Goal: Task Accomplishment & Management: Manage account settings

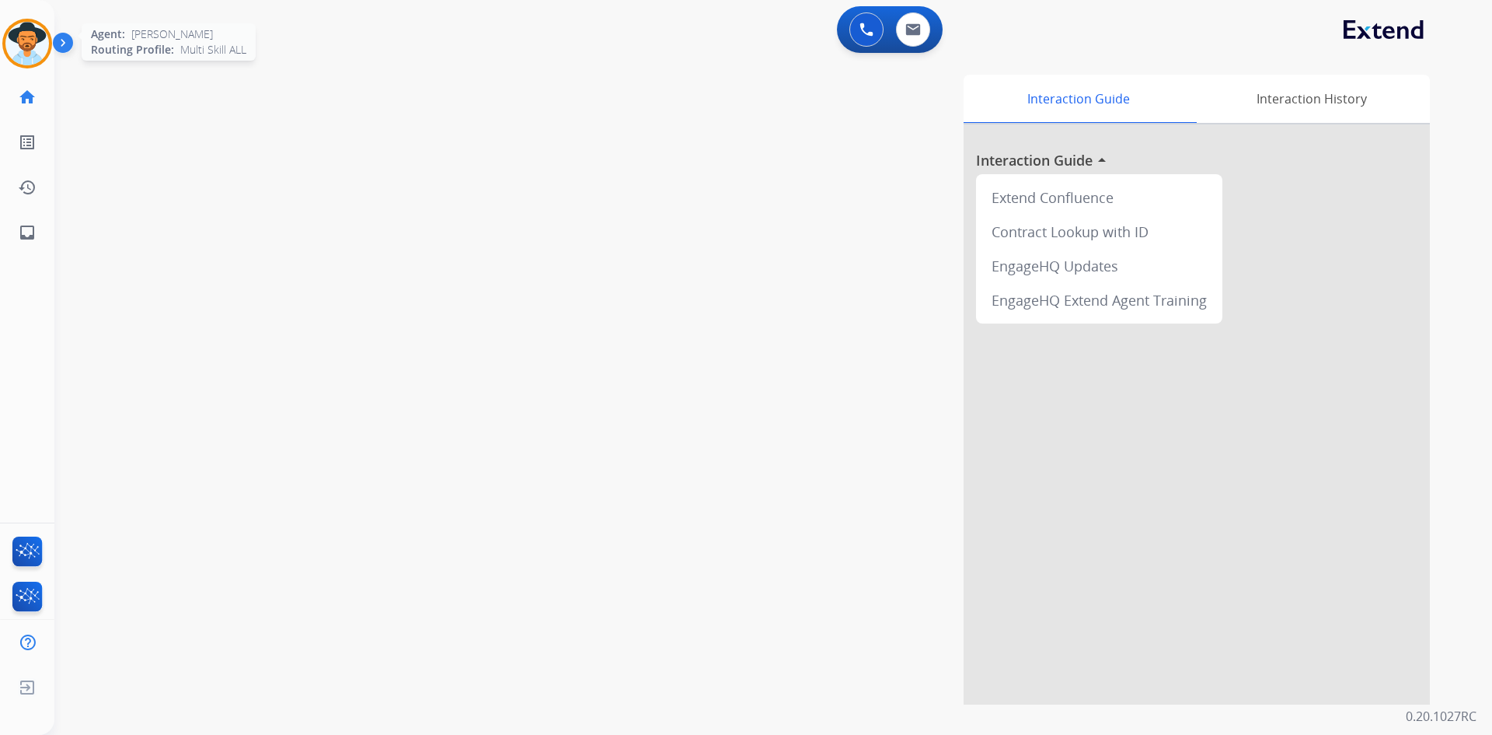
click at [28, 39] on img at bounding box center [27, 44] width 44 height 44
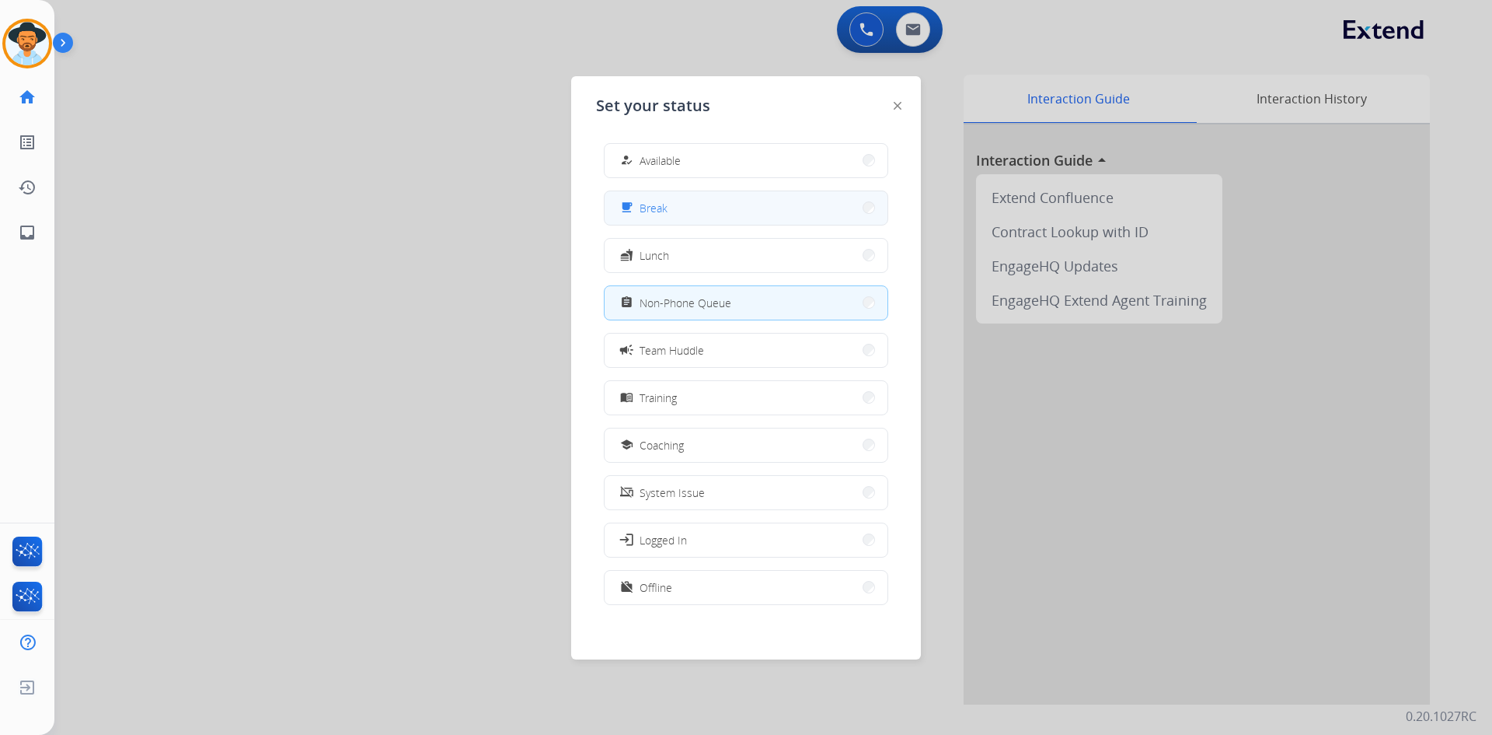
click at [742, 221] on button "free_breakfast Break" at bounding box center [746, 207] width 283 height 33
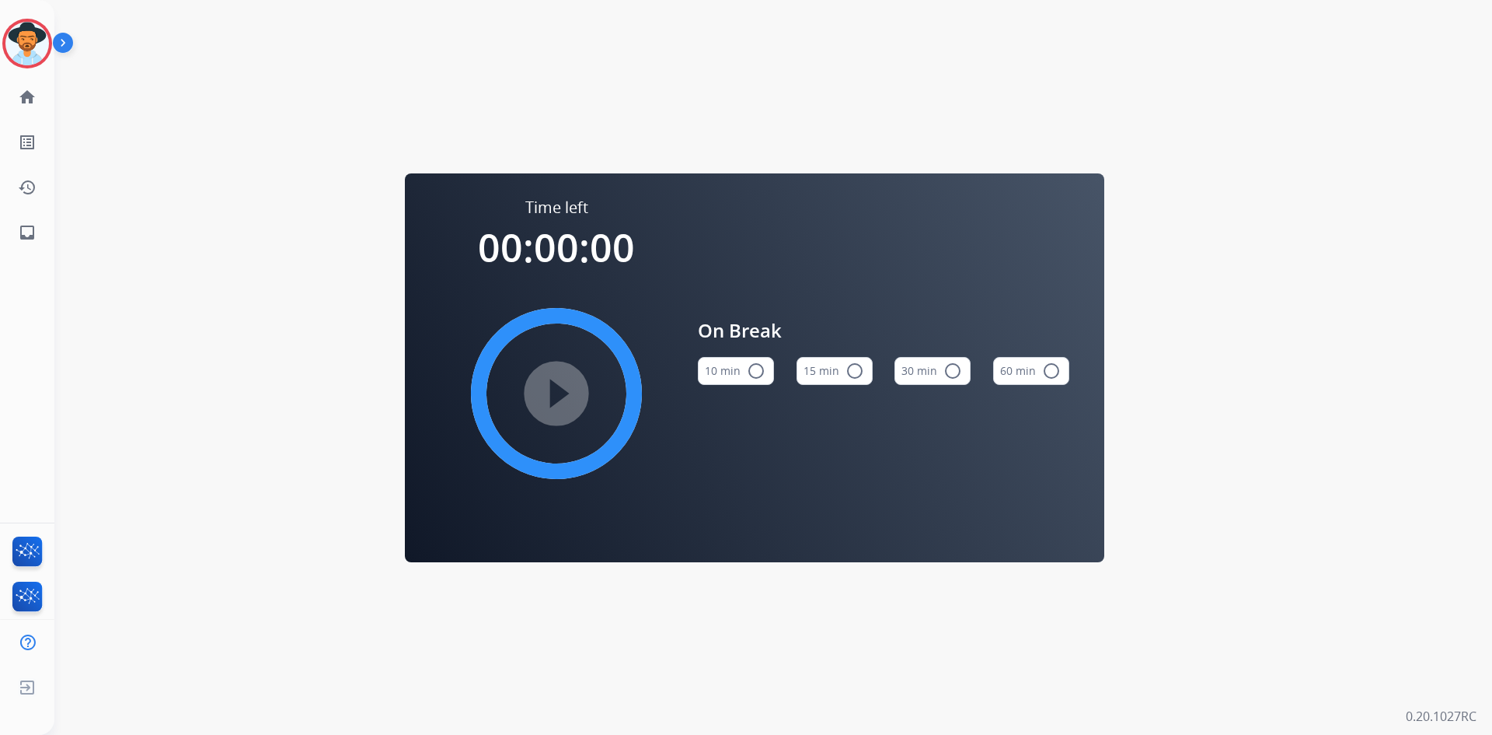
click at [853, 374] on mat-icon "radio_button_unchecked" at bounding box center [855, 370] width 19 height 19
click at [547, 384] on mat-icon "play_circle_filled" at bounding box center [556, 393] width 19 height 19
click at [26, 45] on img at bounding box center [27, 44] width 44 height 44
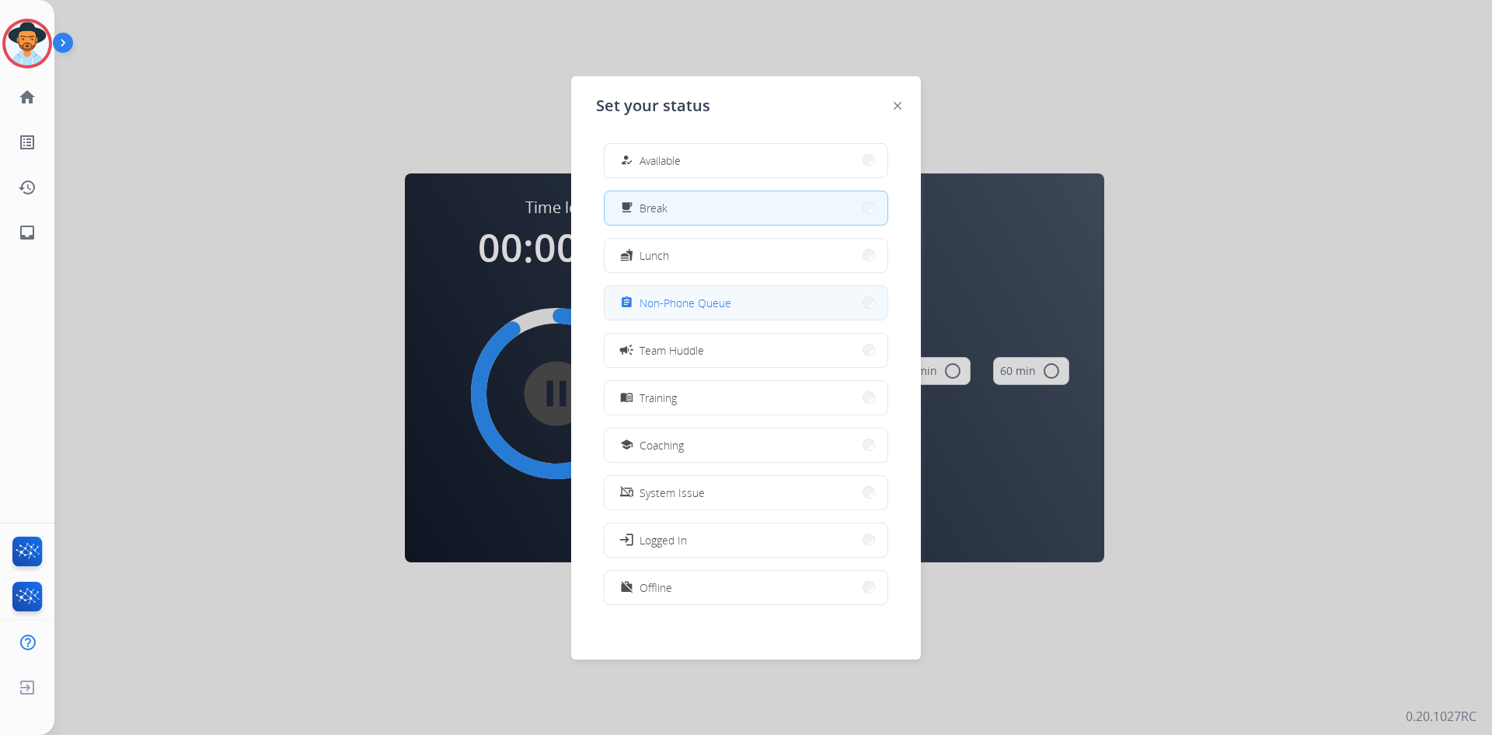
click at [755, 297] on button "assignment Non-Phone Queue" at bounding box center [746, 302] width 283 height 33
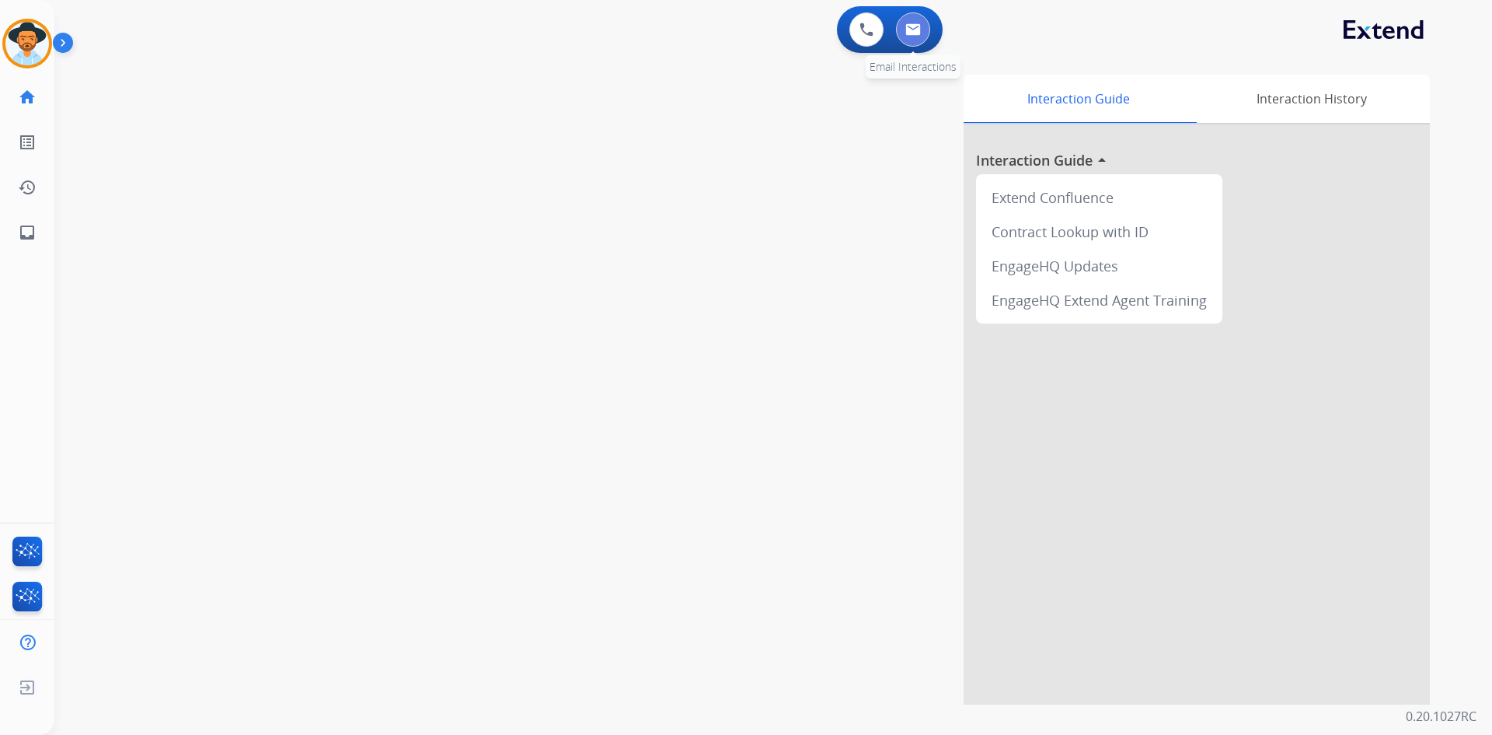
click at [920, 31] on img at bounding box center [914, 29] width 16 height 12
select select "**********"
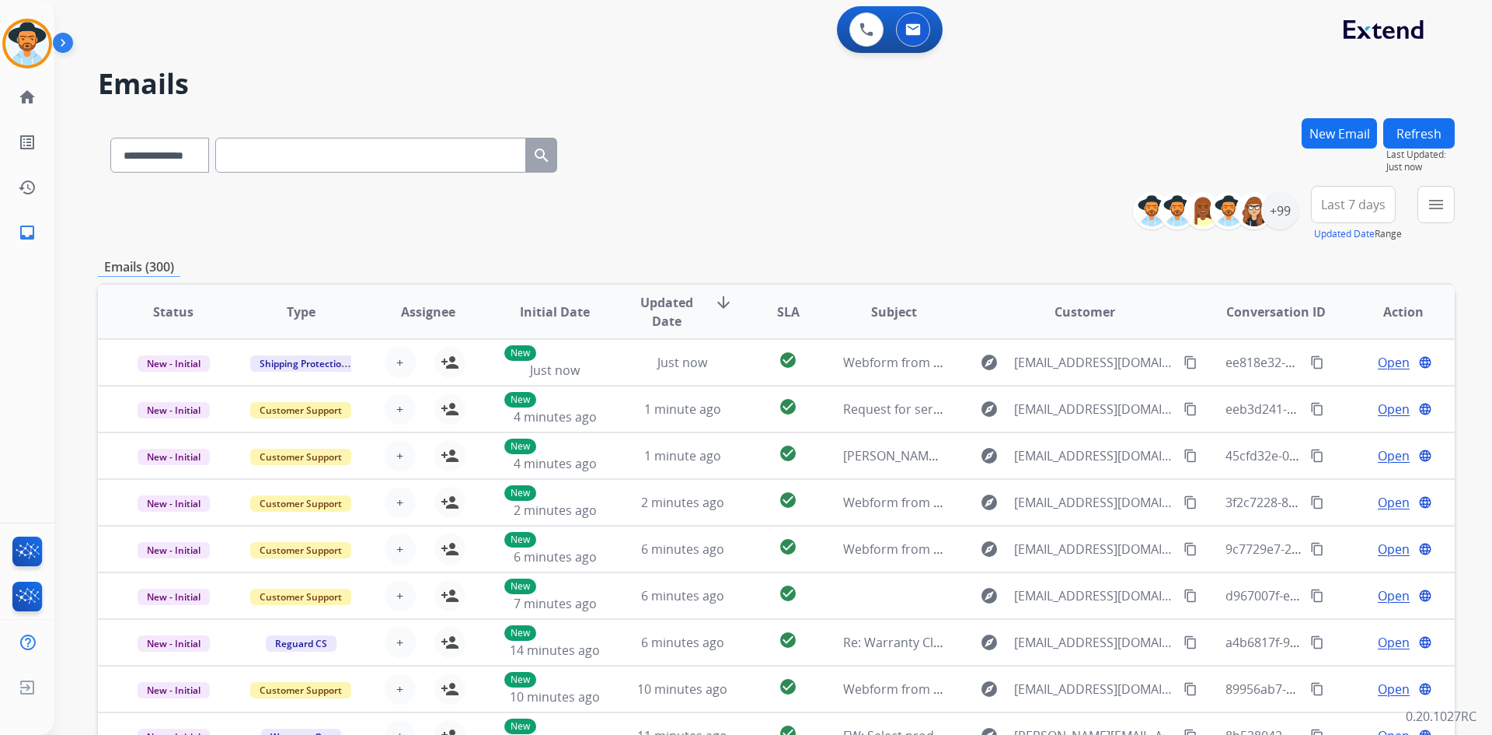
click at [323, 156] on input "text" at bounding box center [370, 155] width 311 height 35
paste input "**********"
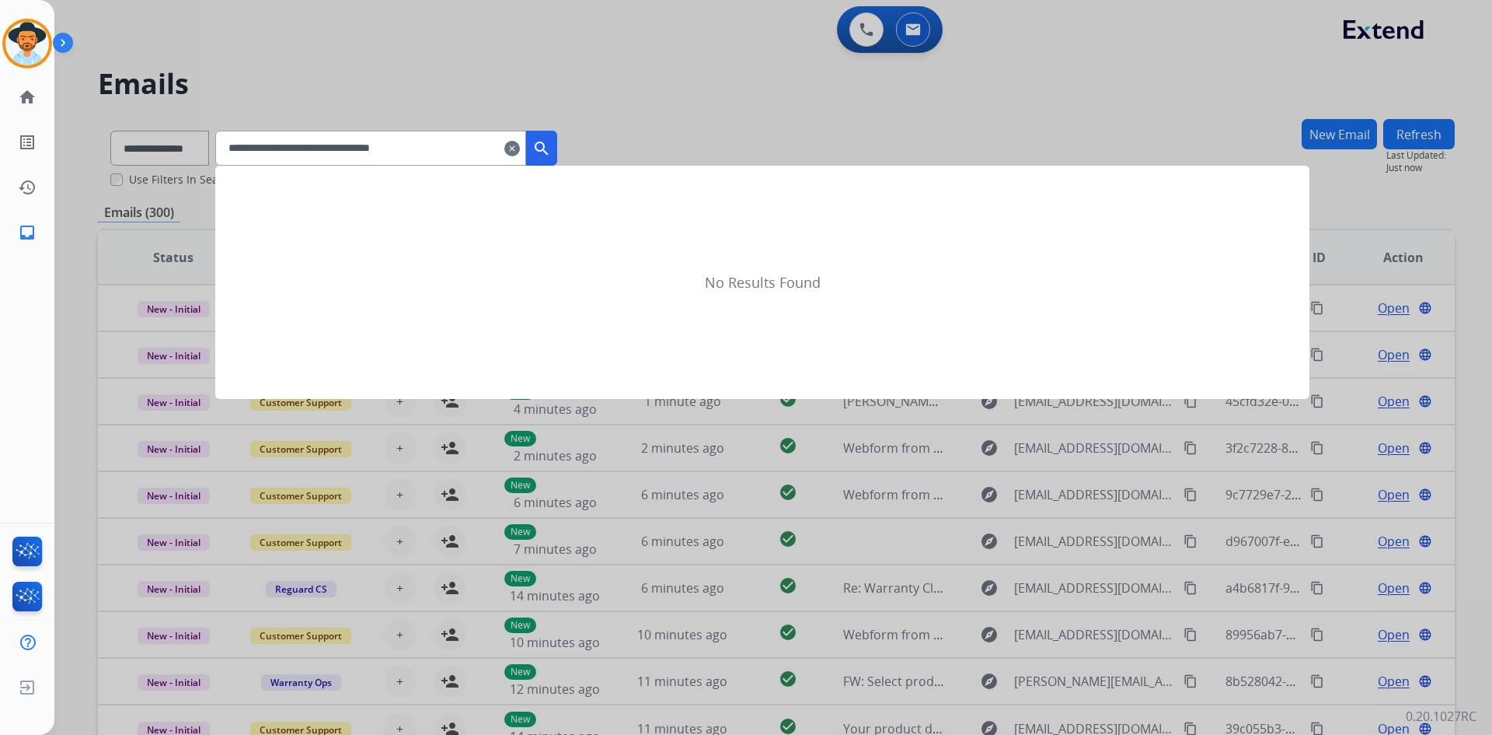
type input "**********"
click at [551, 146] on mat-icon "search" at bounding box center [541, 148] width 19 height 19
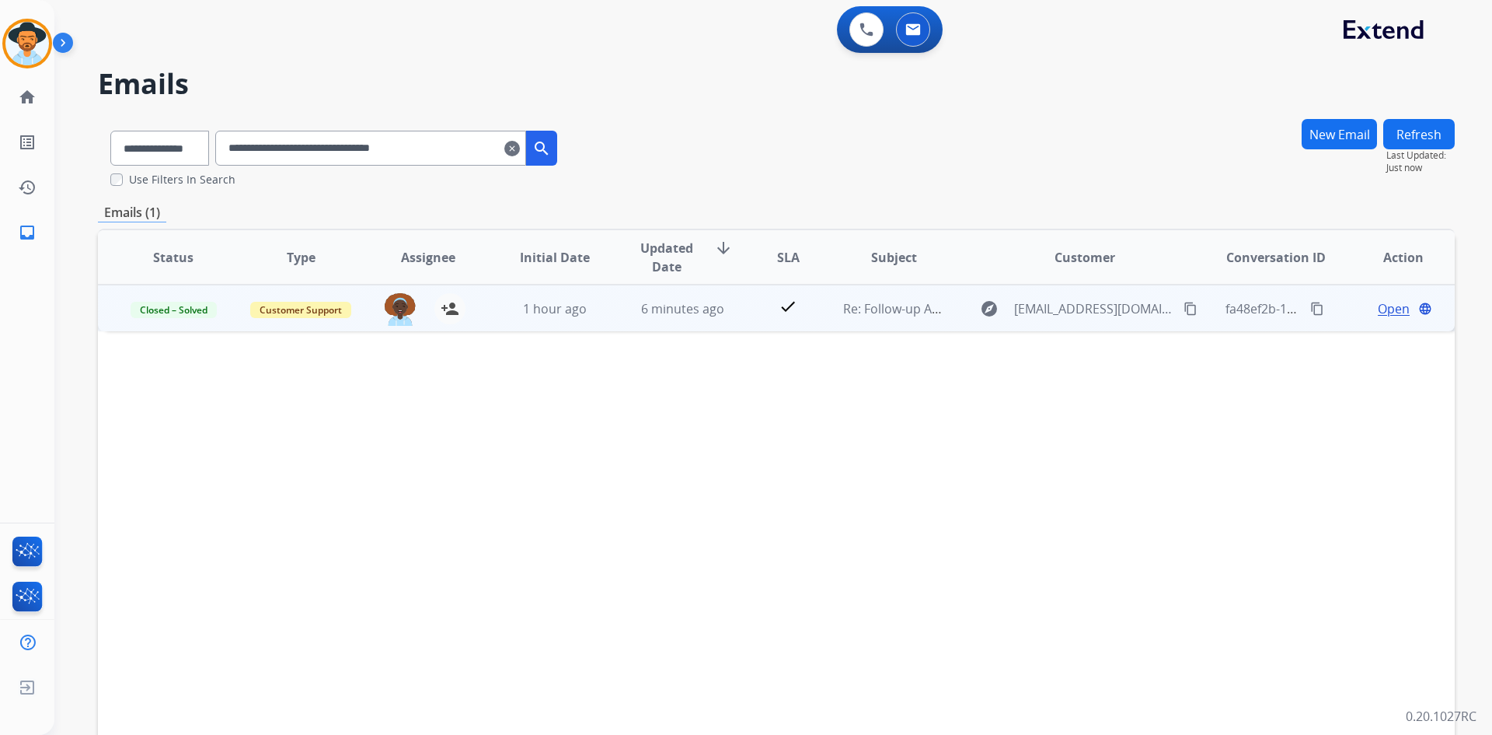
drag, startPoint x: 1172, startPoint y: 310, endPoint x: 1103, endPoint y: 326, distance: 70.9
click at [1184, 310] on mat-icon "content_copy" at bounding box center [1191, 309] width 14 height 14
click at [1378, 309] on span "Open" at bounding box center [1394, 308] width 32 height 19
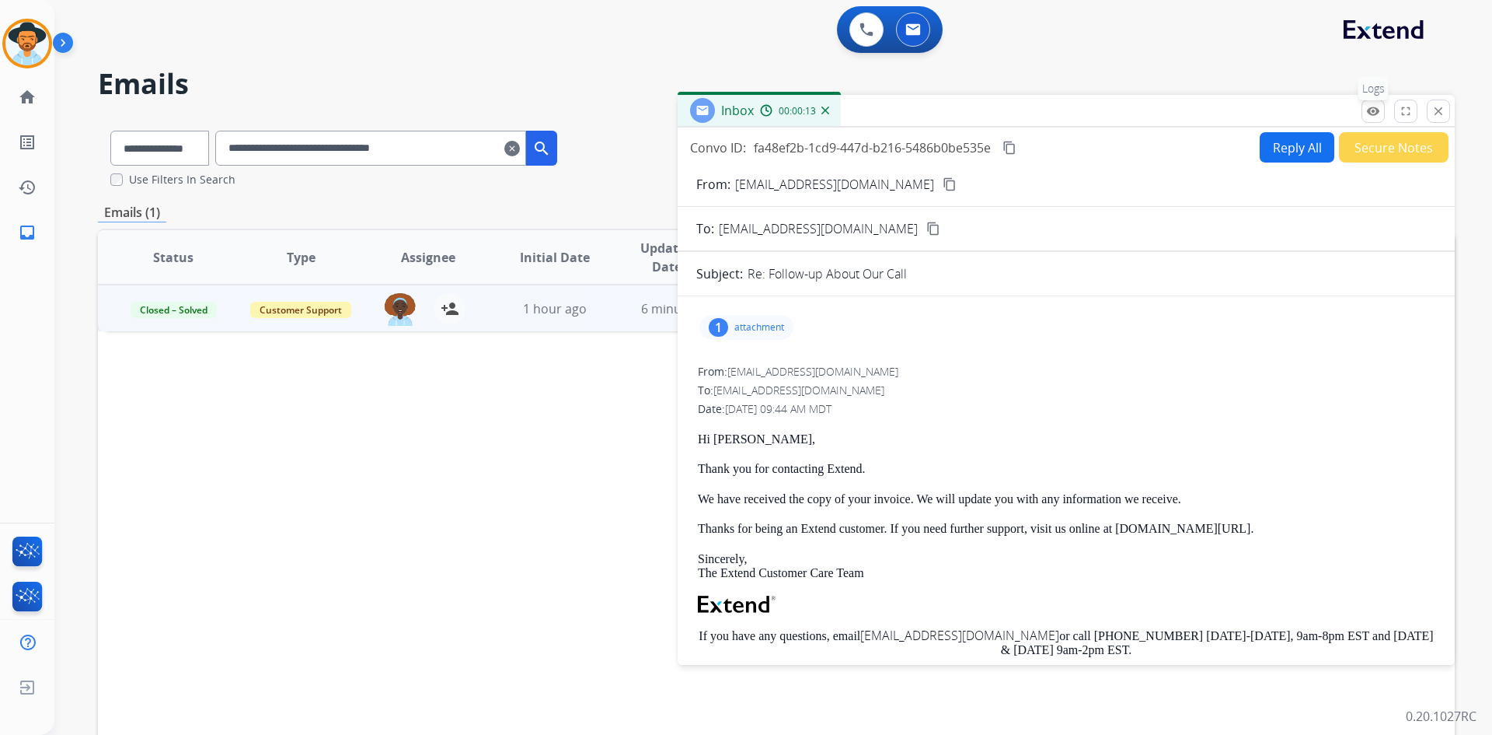
click at [1366, 114] on button "remove_red_eye Logs" at bounding box center [1373, 110] width 23 height 23
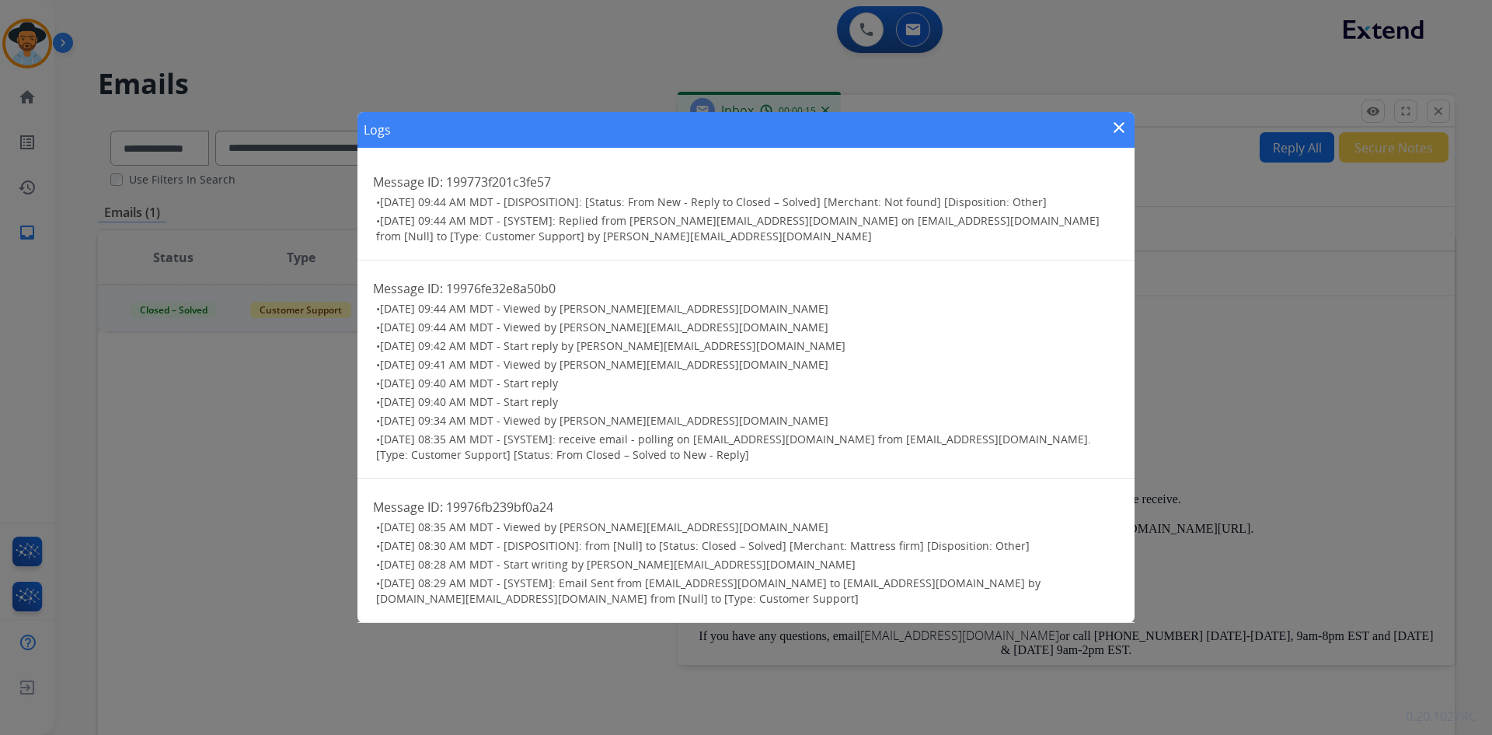
click at [1119, 127] on mat-icon "close" at bounding box center [1119, 127] width 19 height 19
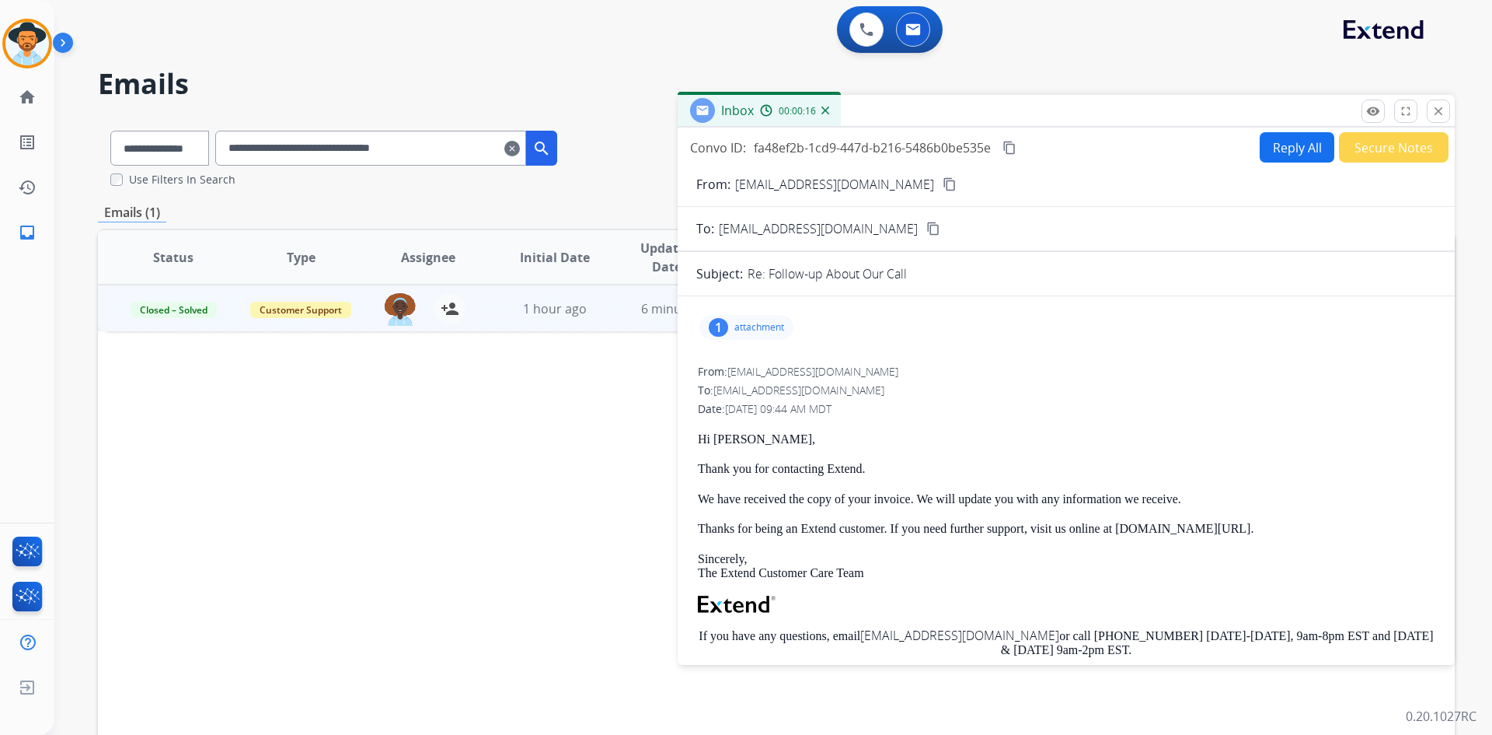
click at [756, 330] on p "attachment" at bounding box center [760, 327] width 50 height 12
click at [940, 362] on mat-icon "download" at bounding box center [936, 364] width 14 height 14
click at [876, 36] on button at bounding box center [867, 29] width 34 height 34
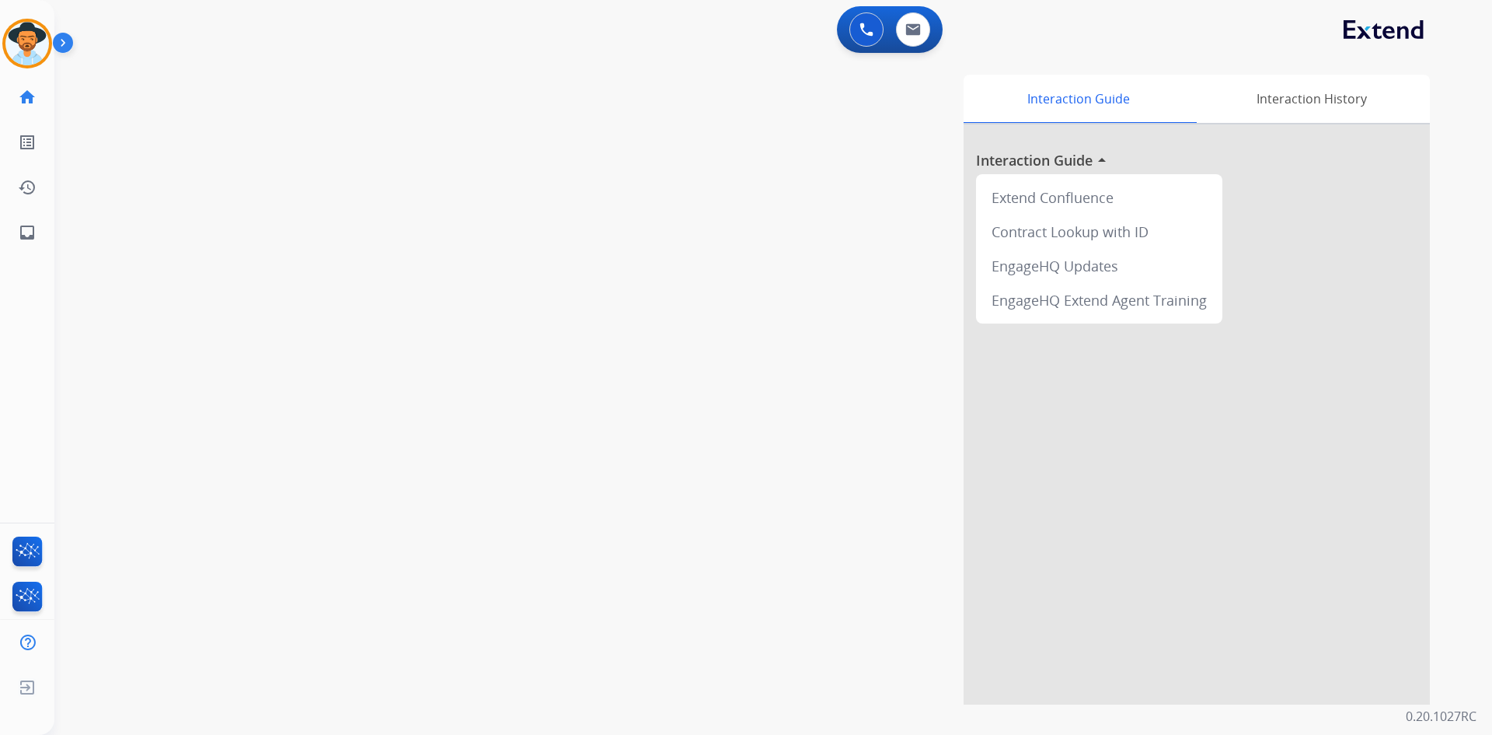
click at [876, 36] on button at bounding box center [867, 29] width 34 height 34
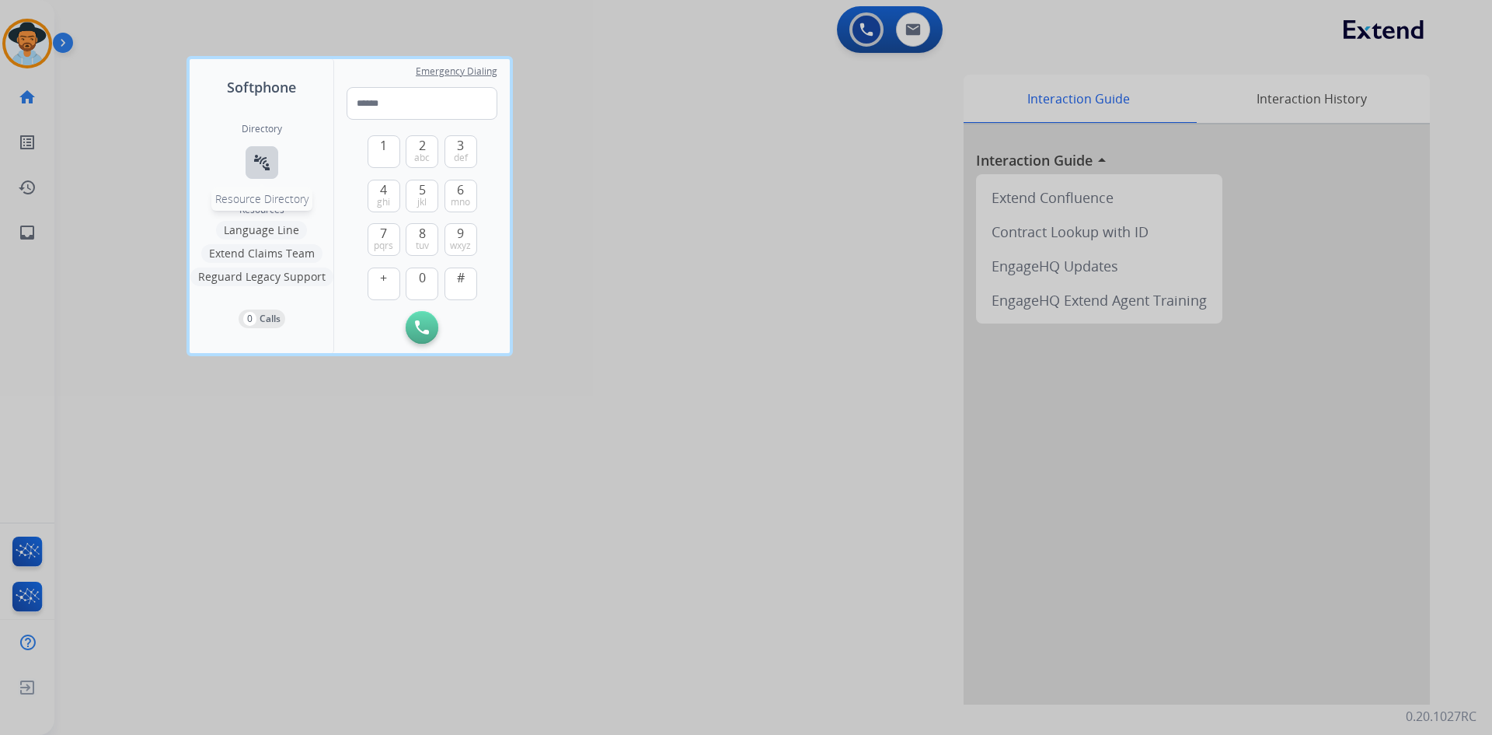
click at [263, 166] on mat-icon "connect_without_contact" at bounding box center [262, 162] width 19 height 19
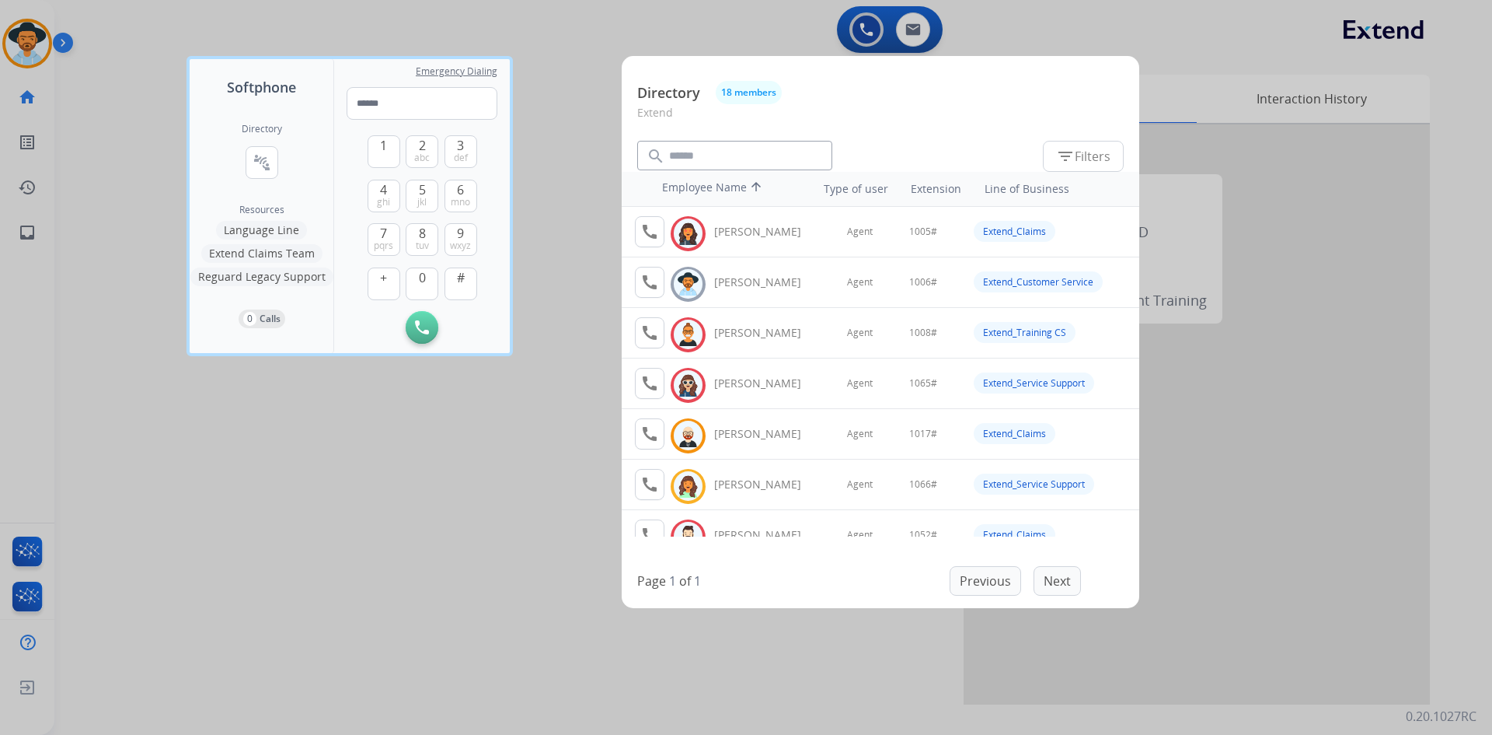
click at [447, 537] on div at bounding box center [746, 367] width 1492 height 735
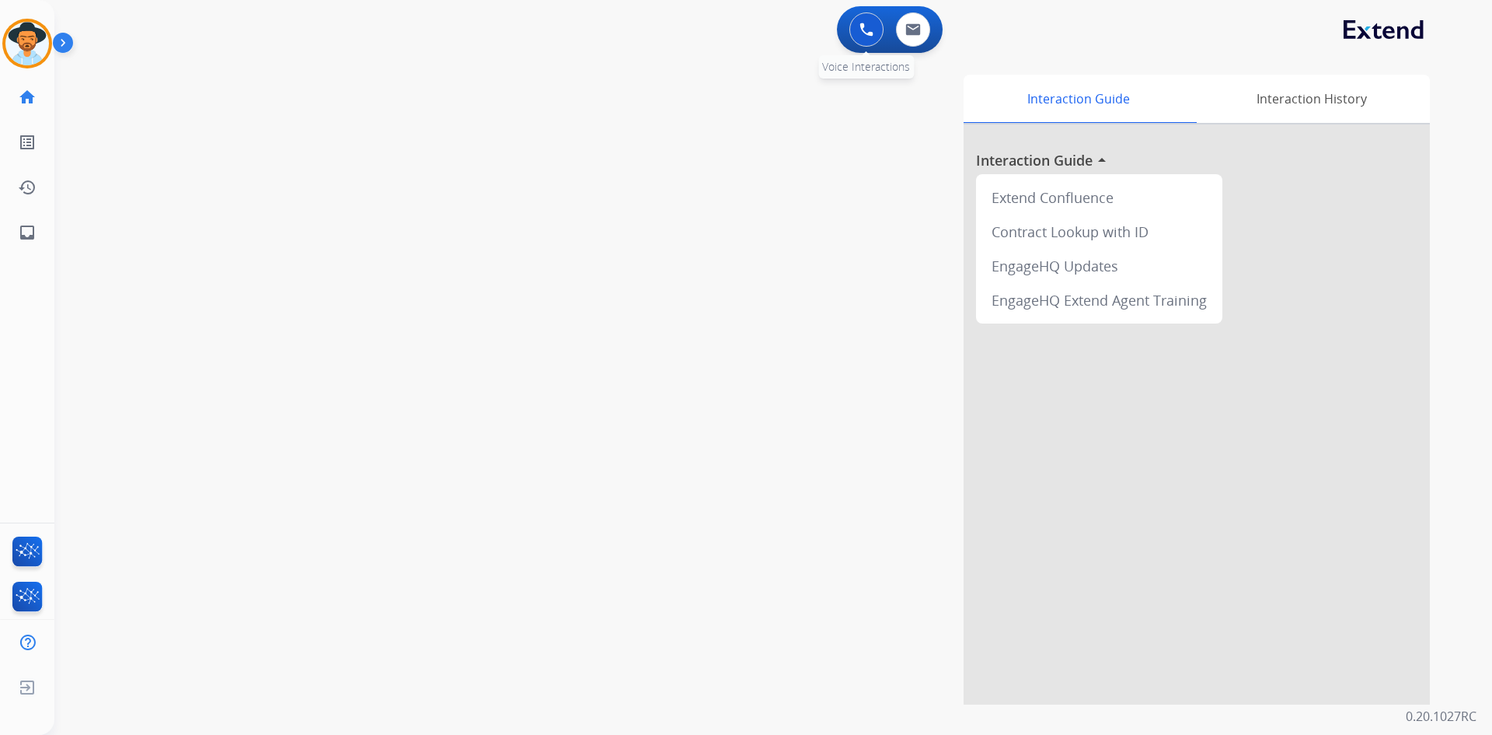
click at [871, 24] on img at bounding box center [867, 30] width 14 height 14
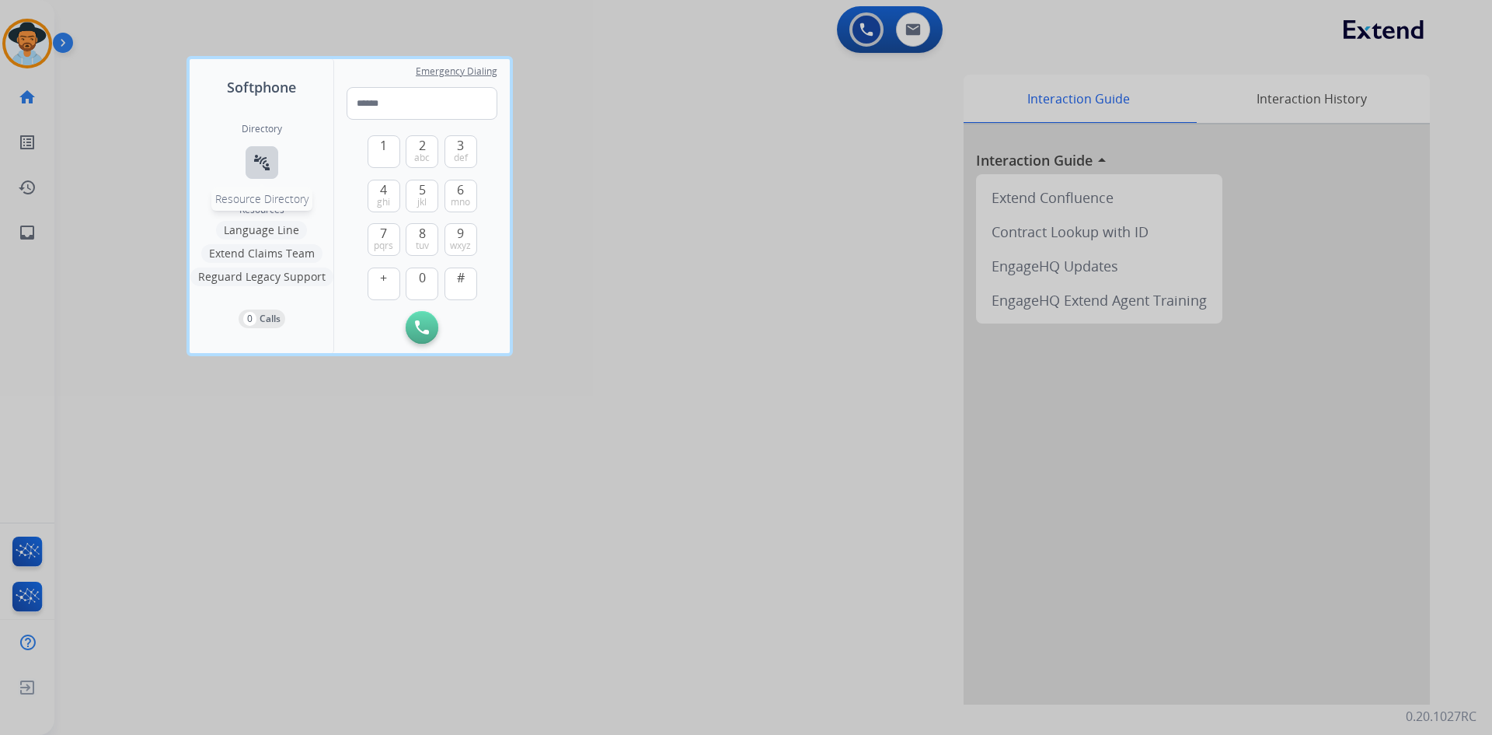
click at [272, 153] on button "connect_without_contact Resource Directory" at bounding box center [262, 162] width 33 height 33
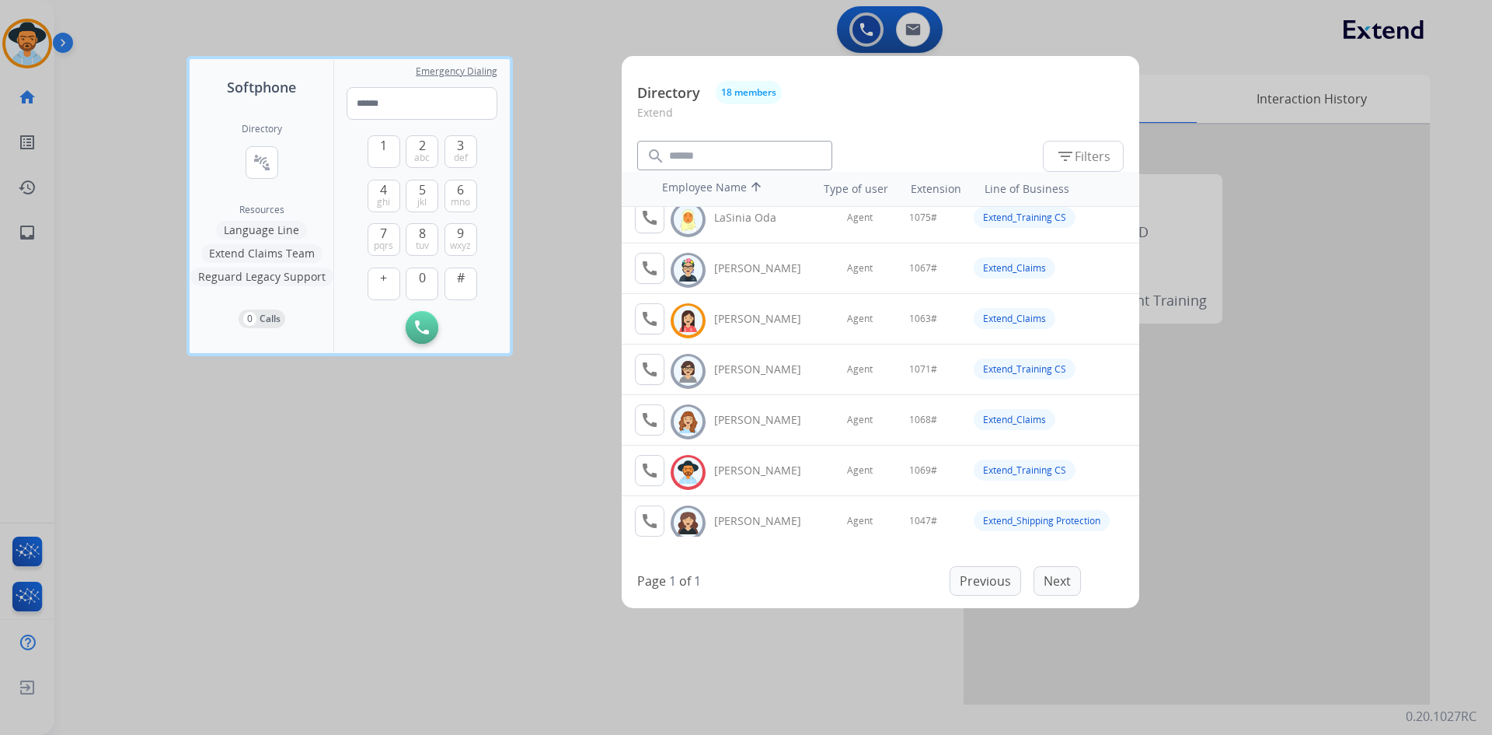
scroll to position [544, 0]
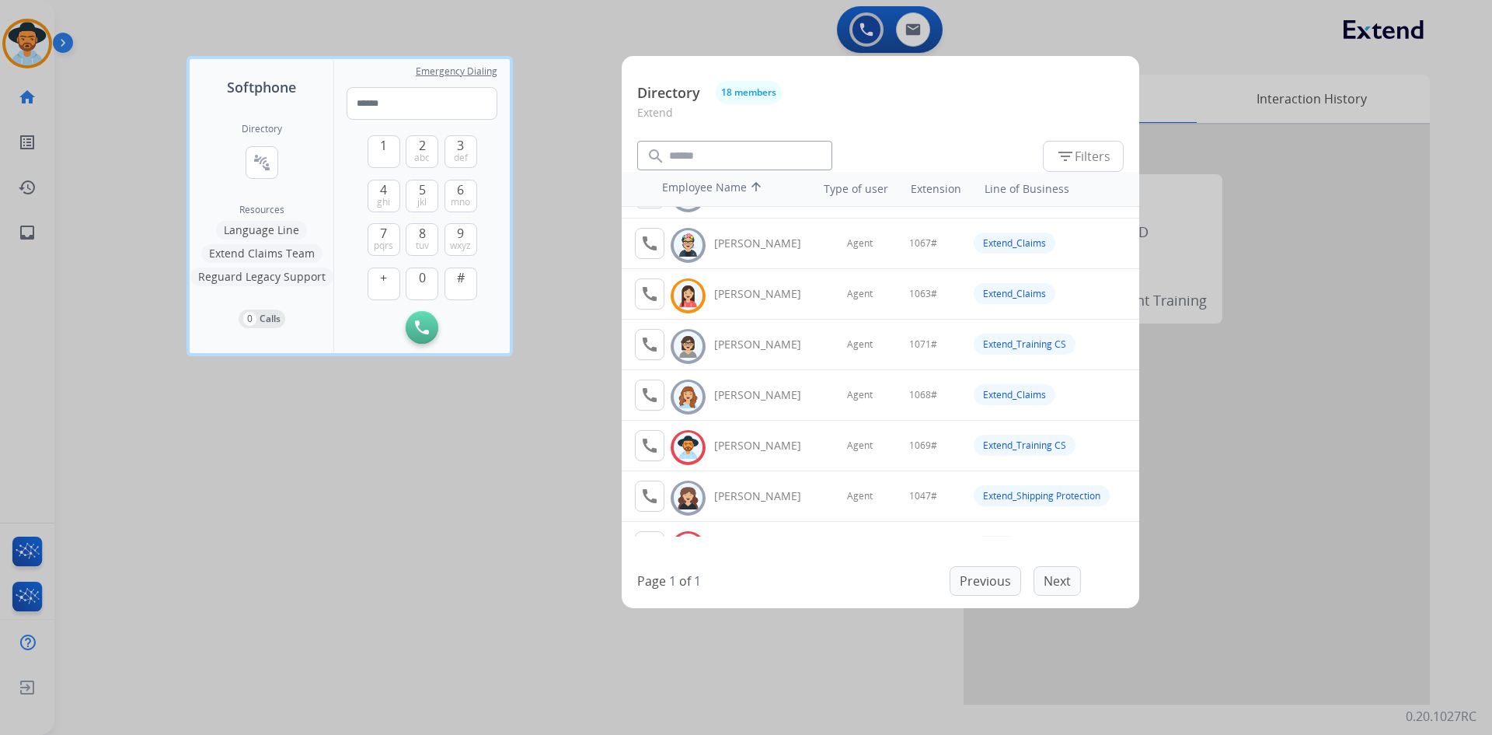
click at [375, 601] on div at bounding box center [746, 367] width 1492 height 735
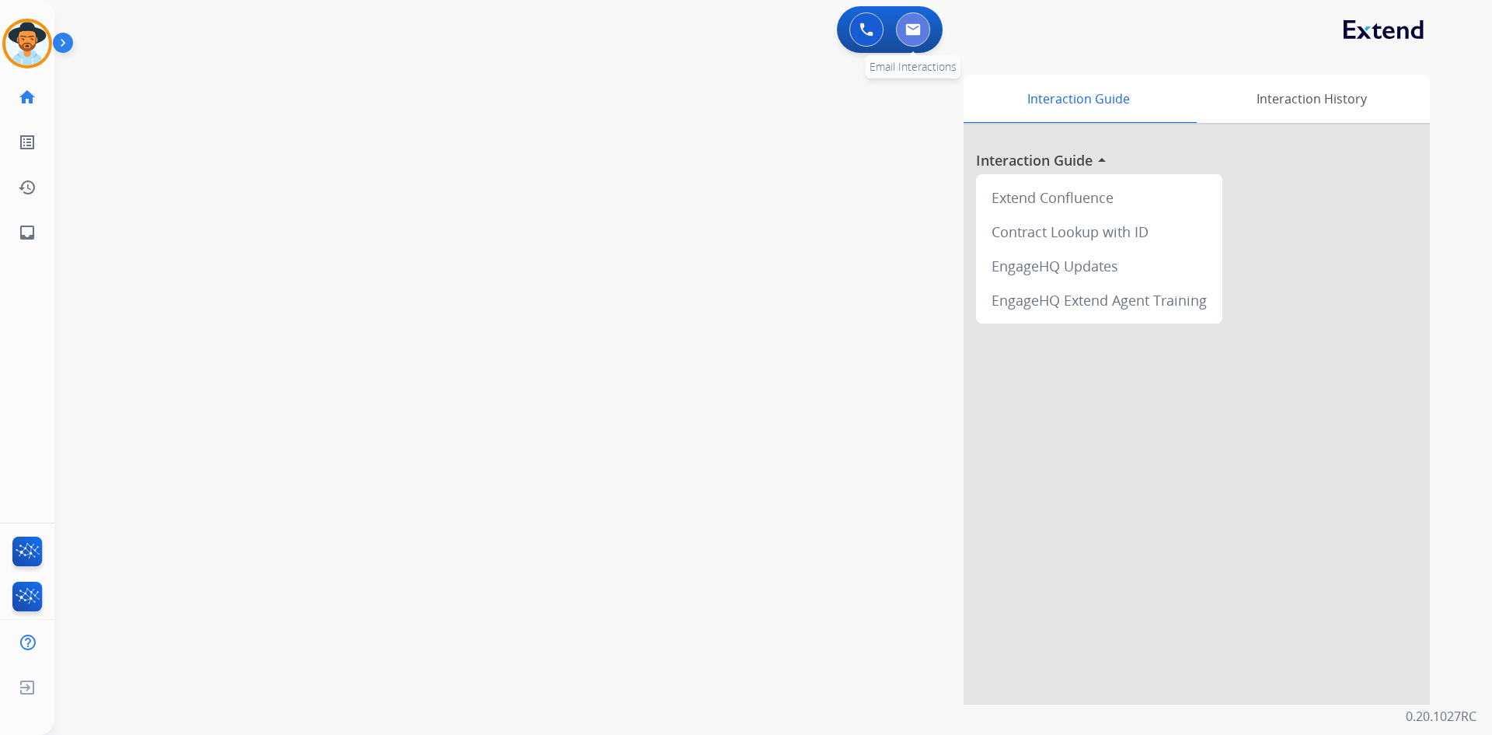
click at [913, 37] on button at bounding box center [913, 29] width 34 height 34
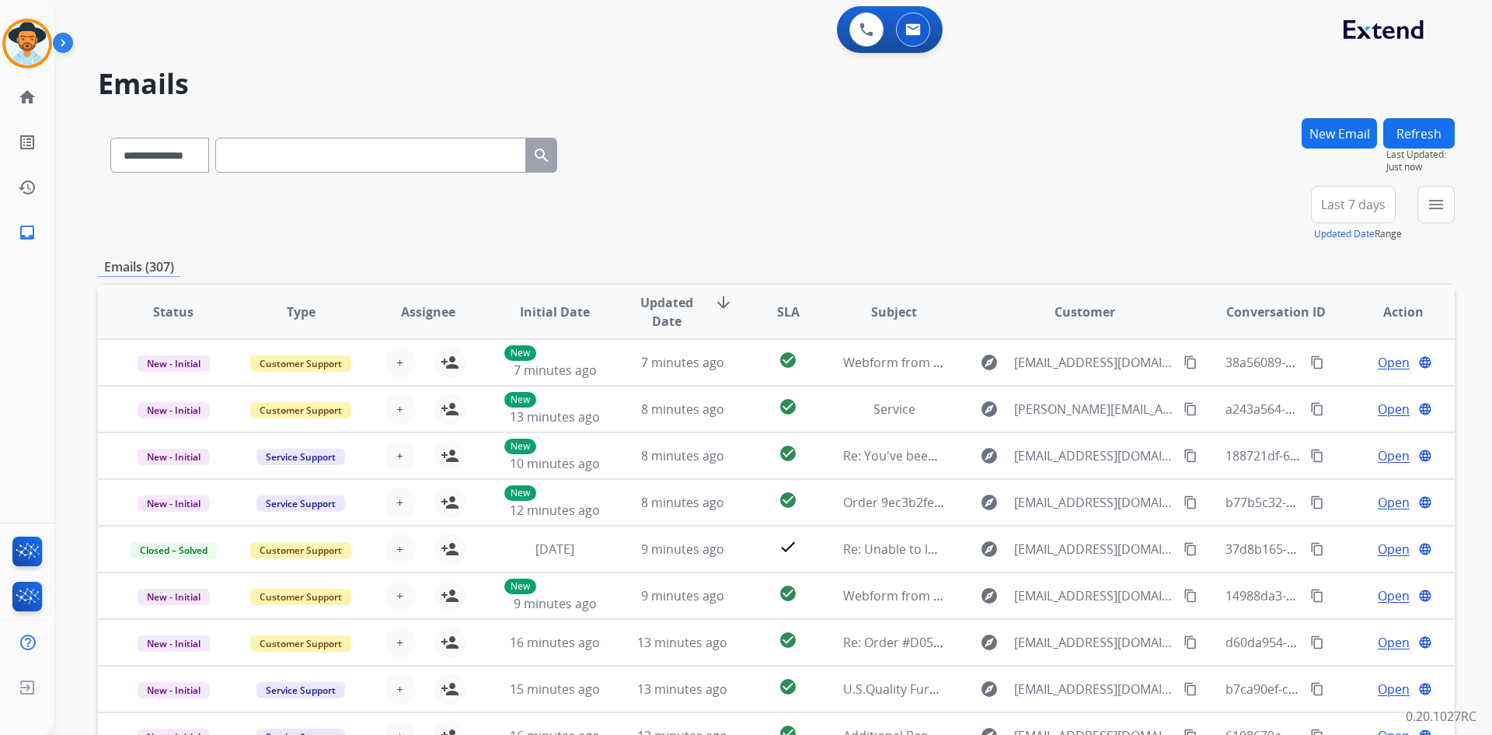
click at [1353, 204] on span "Last 7 days" at bounding box center [1353, 204] width 65 height 6
click at [1346, 398] on div "Last 90 days" at bounding box center [1349, 393] width 86 height 23
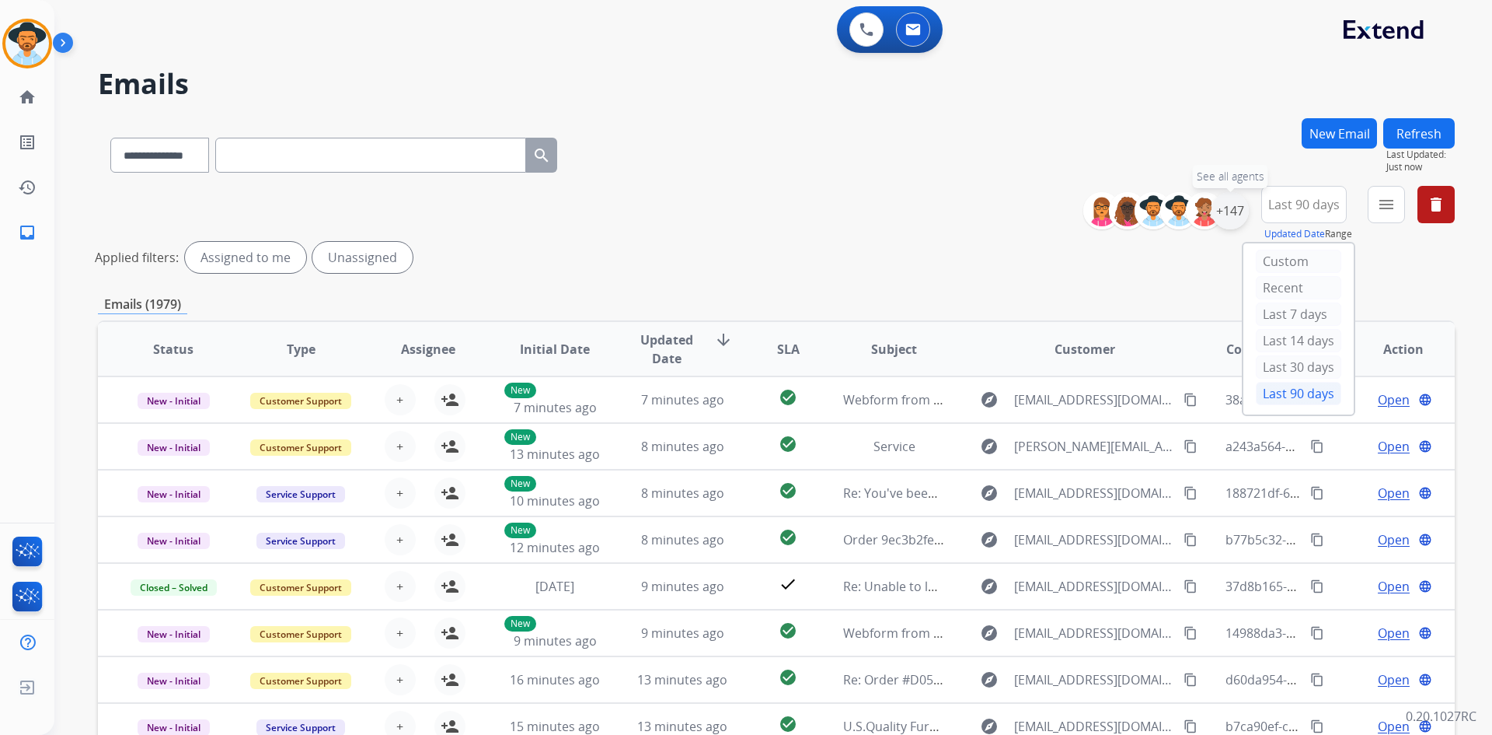
click at [1233, 211] on div "+147" at bounding box center [1230, 210] width 37 height 37
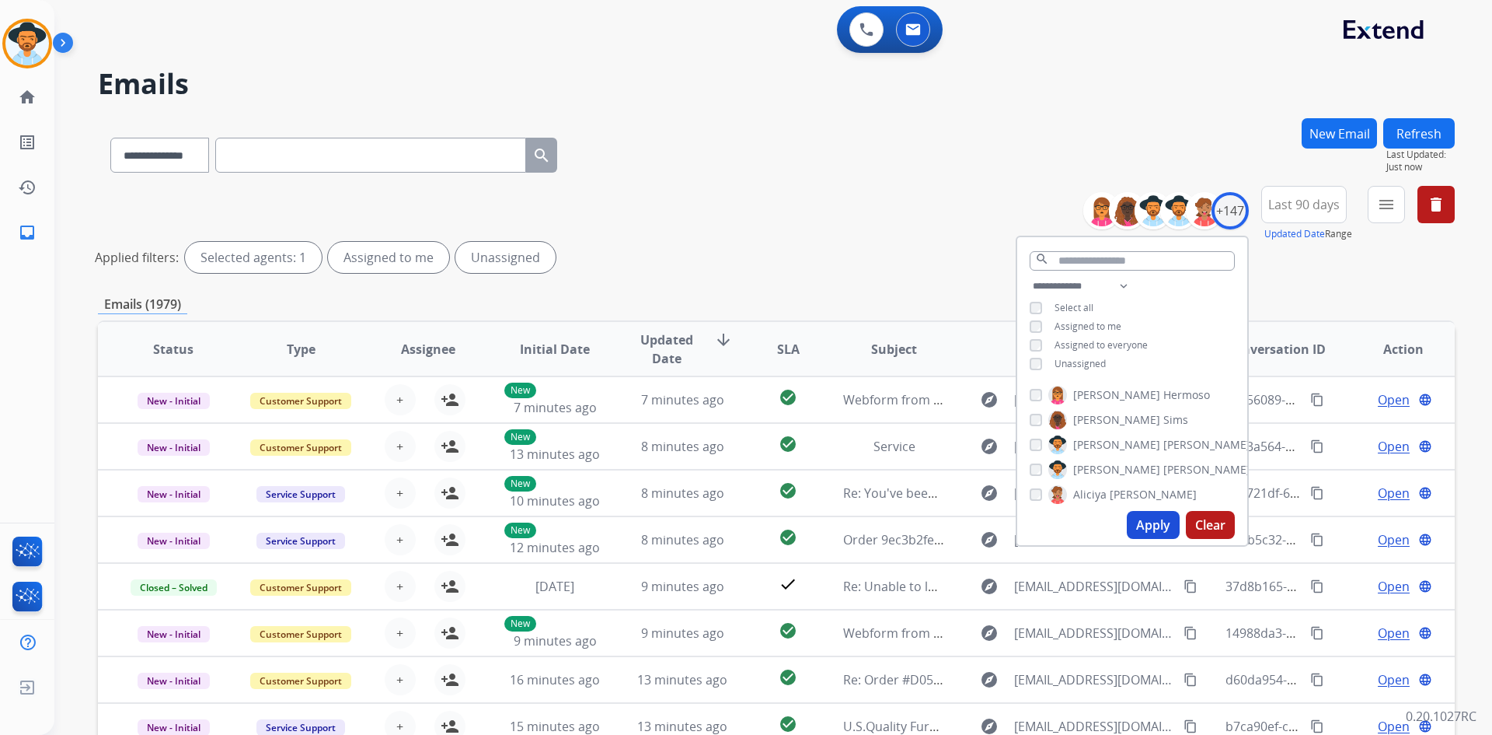
click at [1076, 322] on span "Assigned to me" at bounding box center [1088, 325] width 67 height 13
click at [1074, 360] on span "Unassigned" at bounding box center [1080, 363] width 51 height 13
click at [1125, 285] on select "**********" at bounding box center [1083, 286] width 107 height 19
select select "**********"
click at [1030, 277] on select "**********" at bounding box center [1083, 286] width 107 height 19
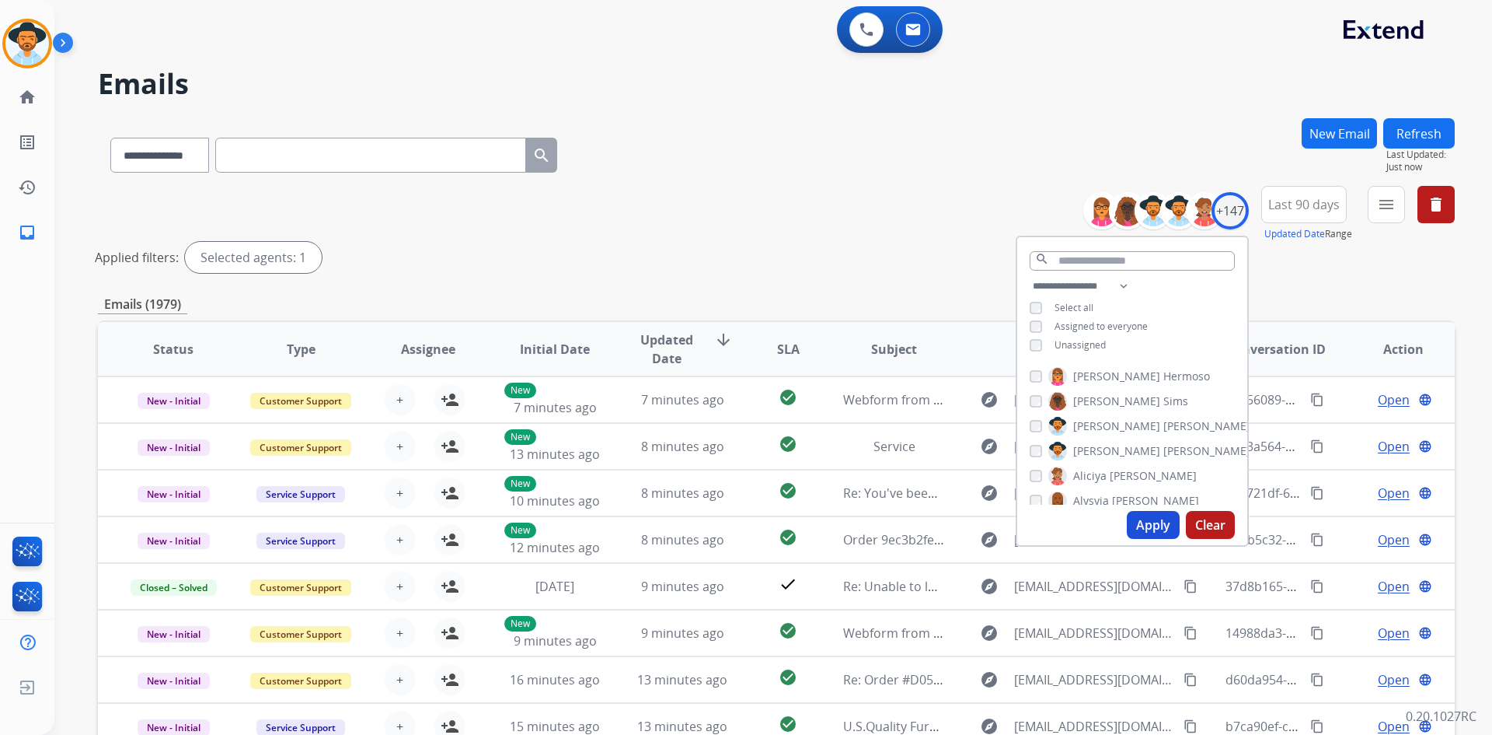
click at [1070, 305] on span "Select all" at bounding box center [1074, 307] width 39 height 13
click at [1058, 304] on span "Select all" at bounding box center [1074, 307] width 39 height 13
click at [1144, 532] on button "Apply" at bounding box center [1153, 525] width 53 height 28
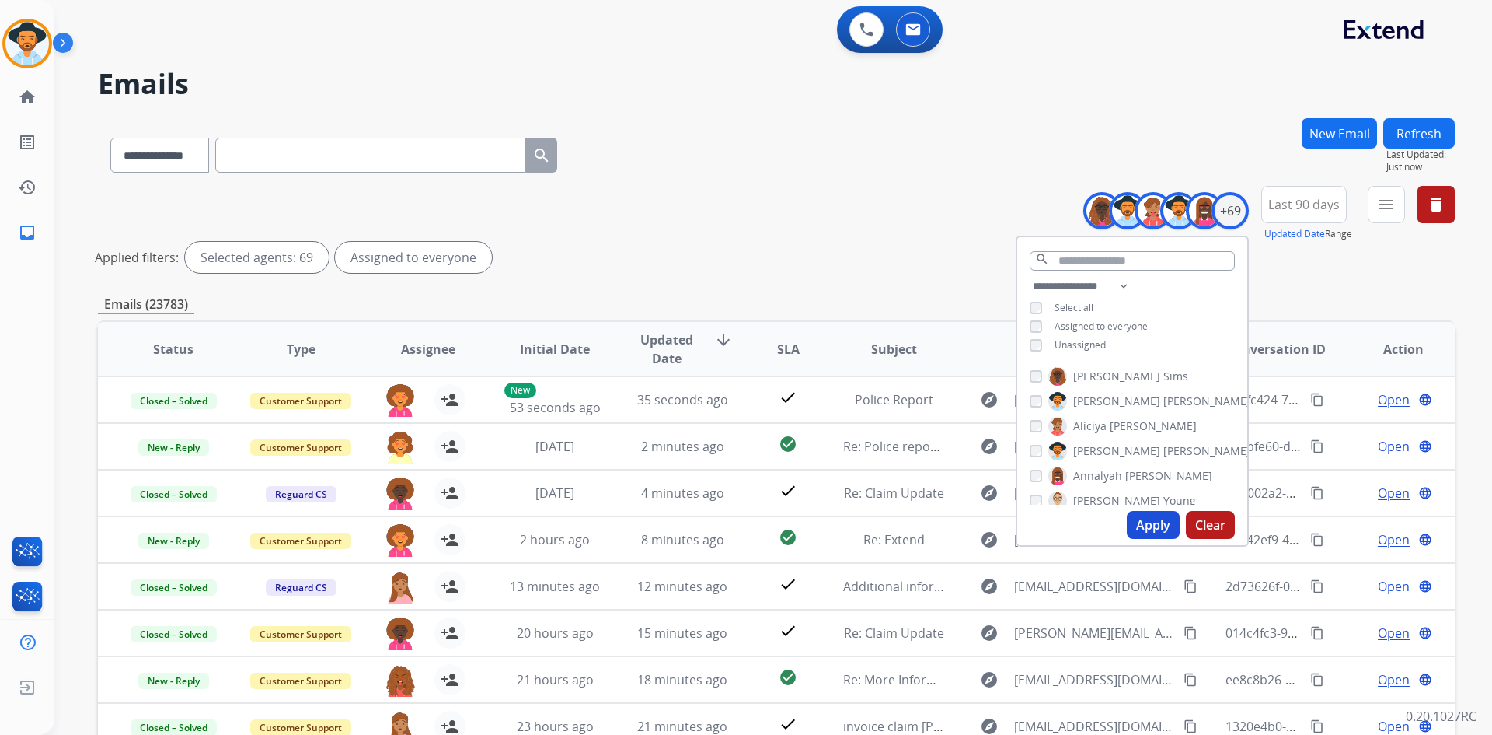
click at [883, 233] on div "**********" at bounding box center [776, 232] width 1357 height 93
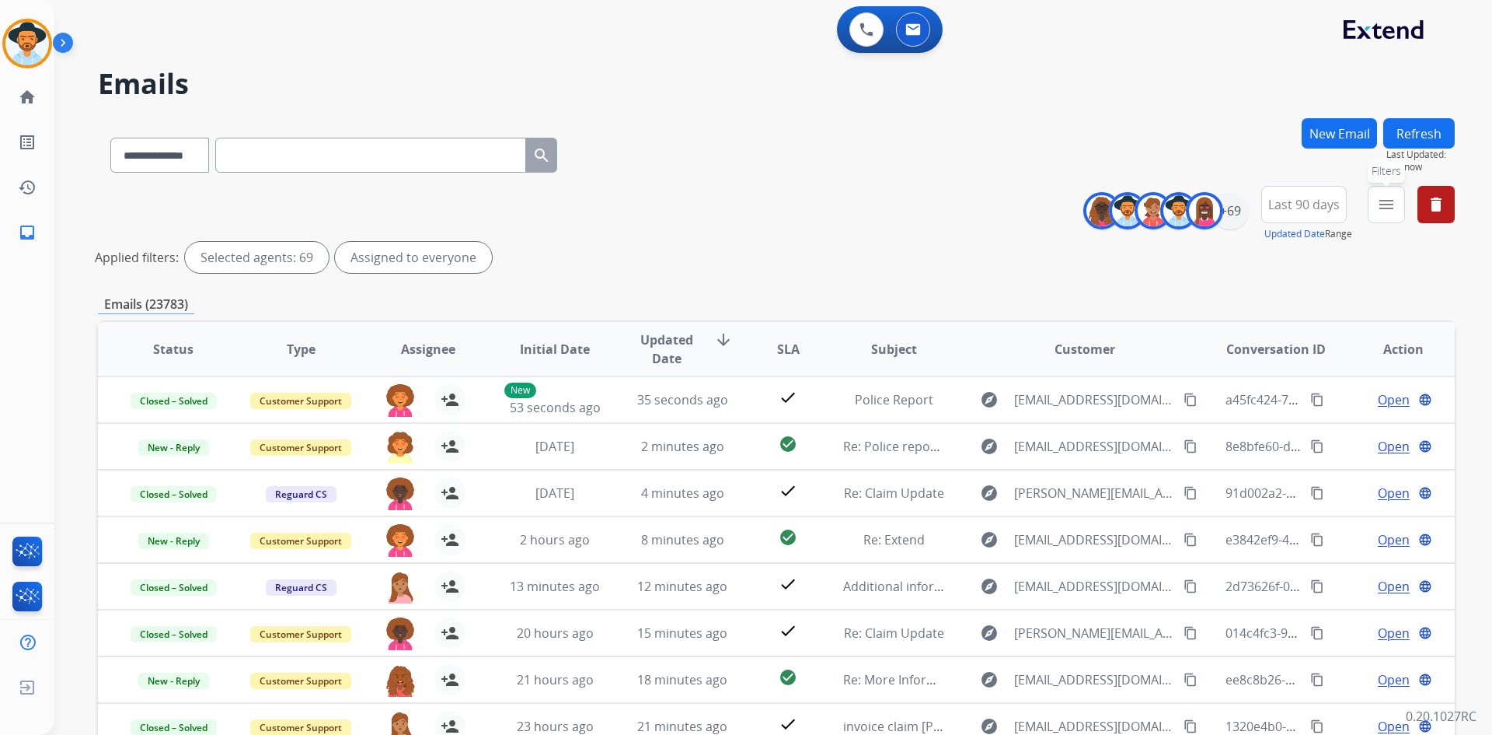
click at [1388, 207] on mat-icon "menu" at bounding box center [1386, 204] width 19 height 19
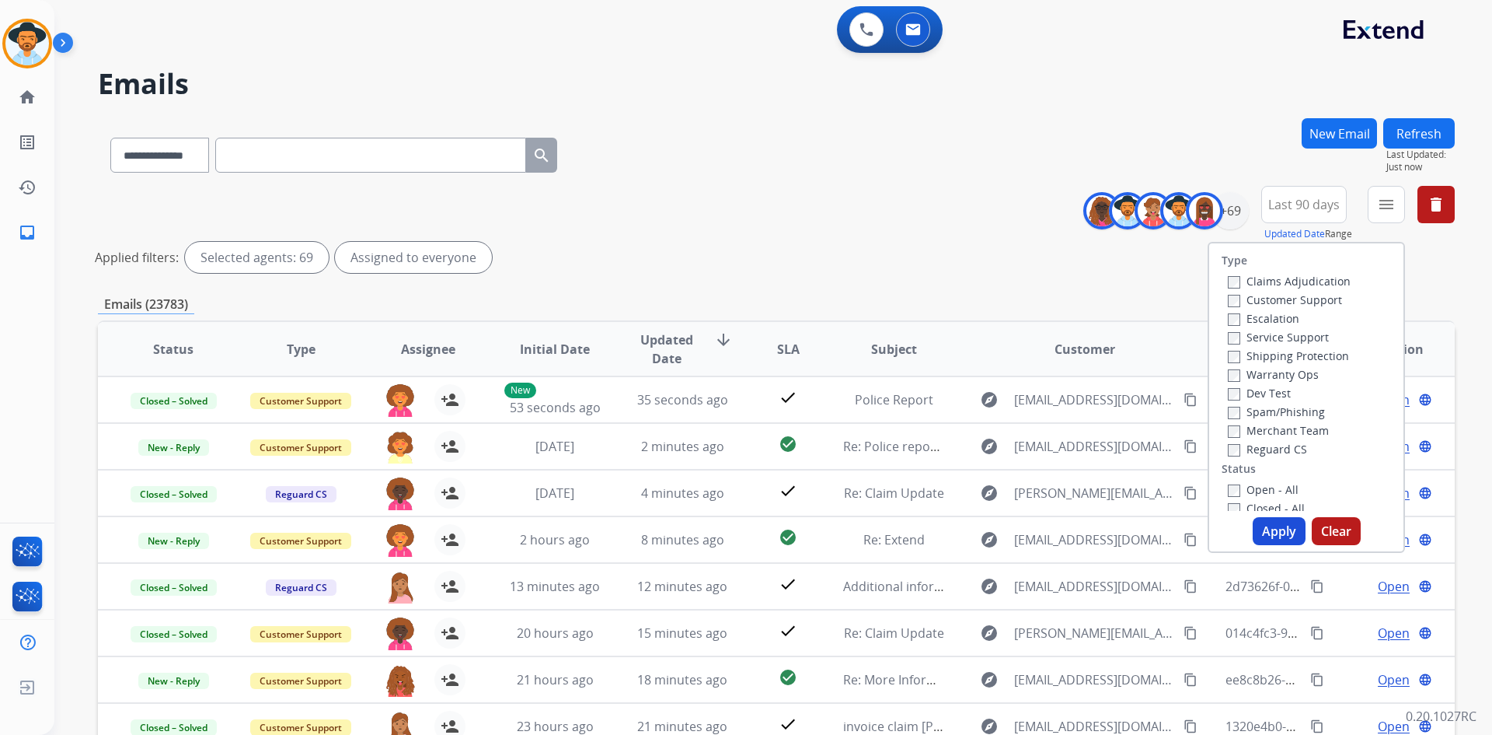
click at [1328, 297] on label "Customer Support" at bounding box center [1285, 299] width 114 height 15
click at [1304, 351] on label "Shipping Protection" at bounding box center [1288, 355] width 121 height 15
click at [1296, 374] on label "Warranty Ops" at bounding box center [1273, 374] width 91 height 15
click at [1264, 448] on label "Reguard CS" at bounding box center [1267, 449] width 79 height 15
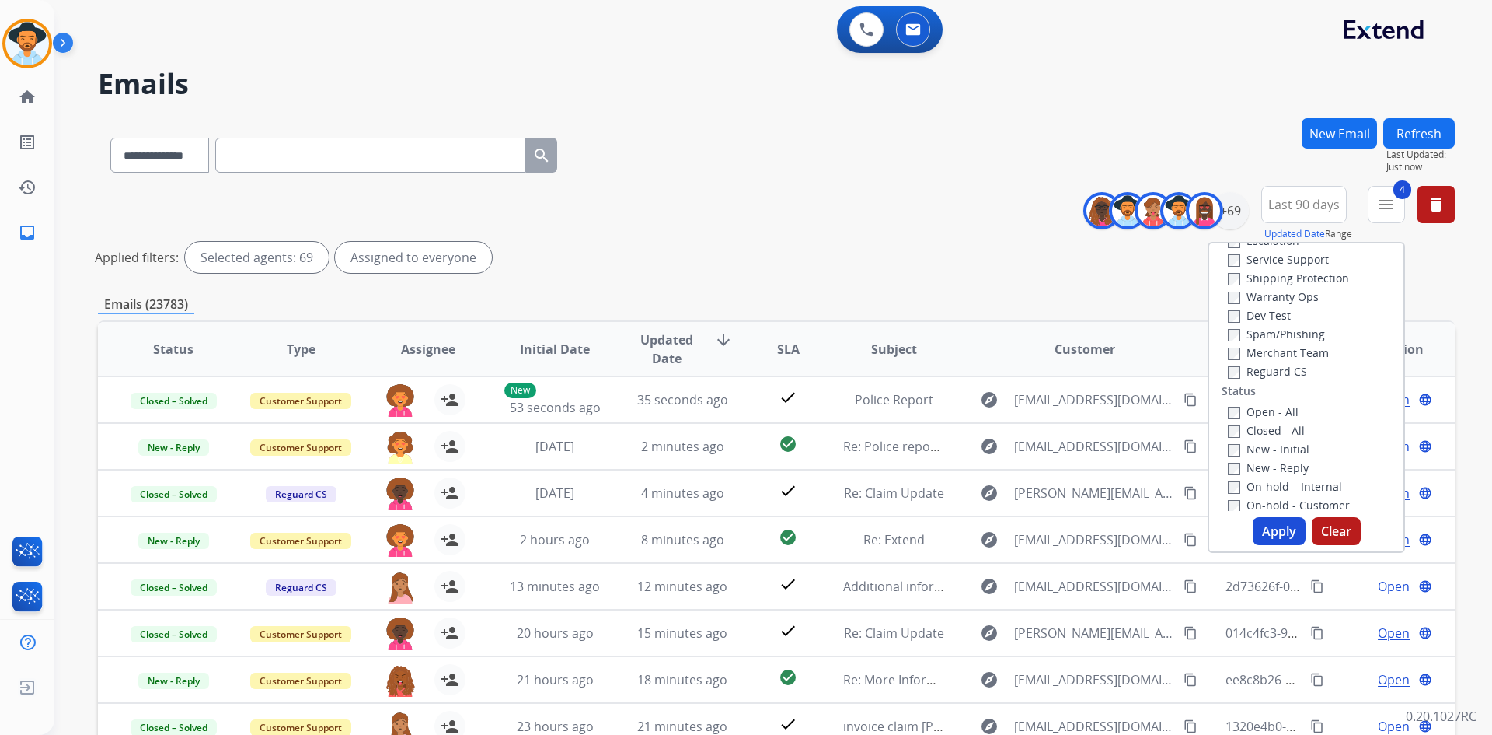
click at [1281, 447] on label "New - Initial" at bounding box center [1269, 449] width 82 height 15
click at [1277, 464] on label "New - Reply" at bounding box center [1268, 467] width 81 height 15
click at [1276, 531] on button "Apply" at bounding box center [1279, 531] width 53 height 28
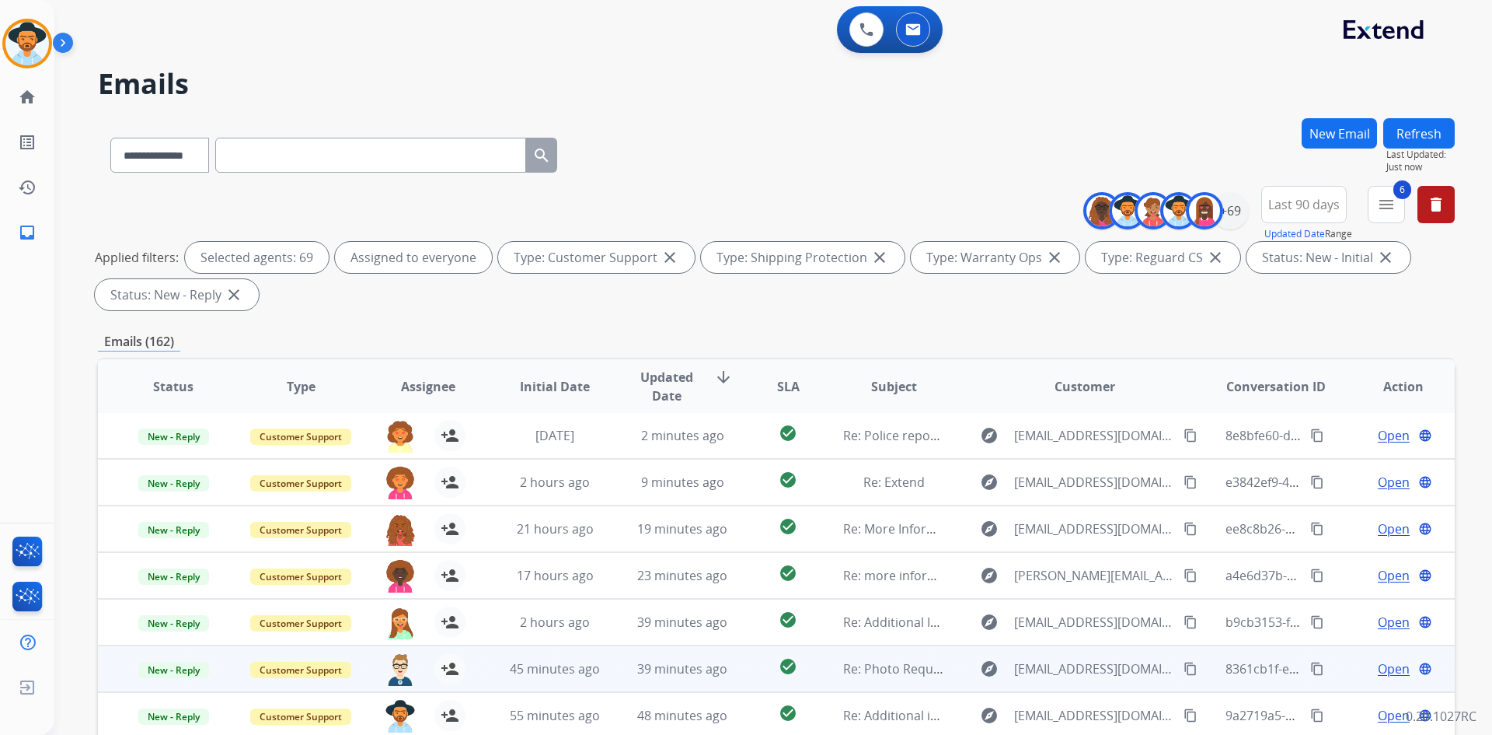
scroll to position [225, 0]
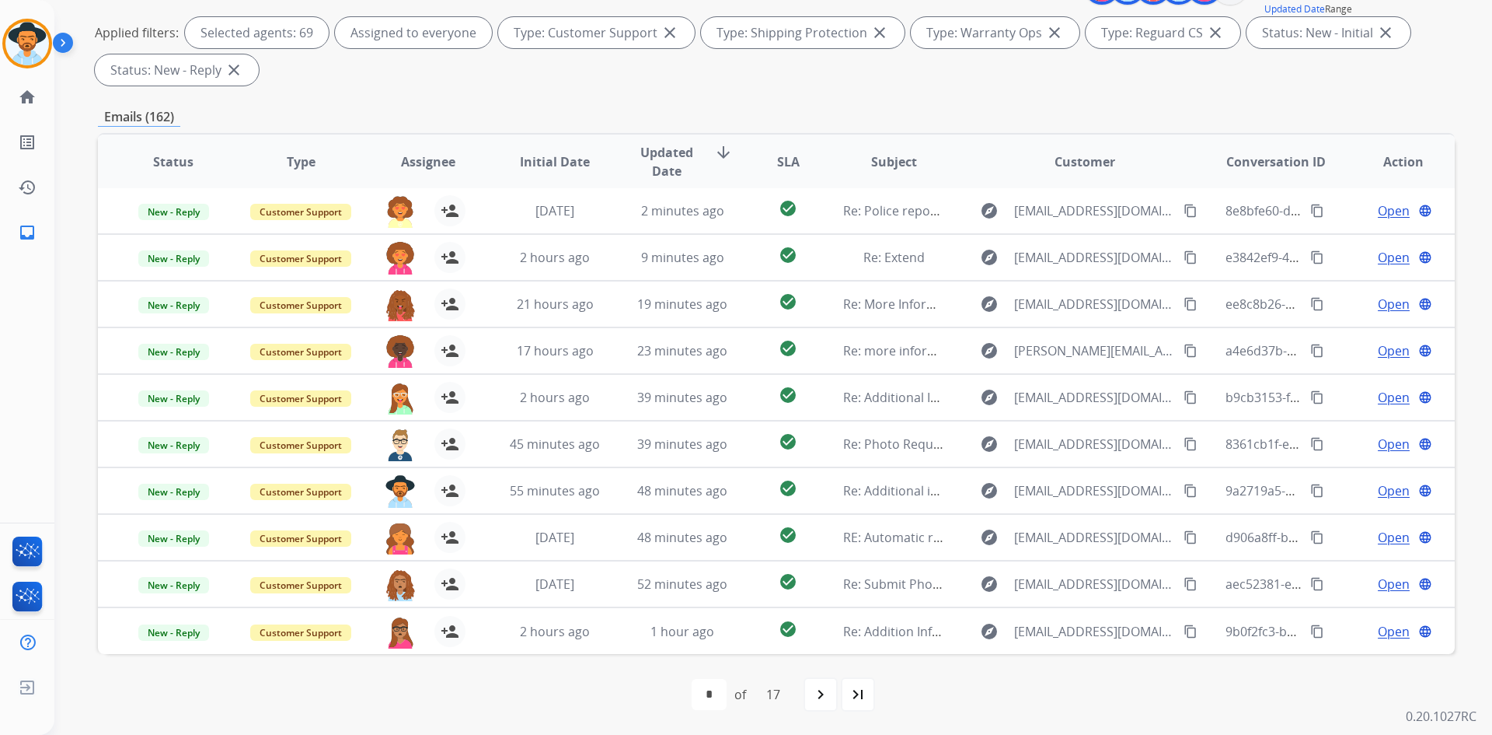
click at [674, 155] on span "Updated Date" at bounding box center [667, 161] width 71 height 37
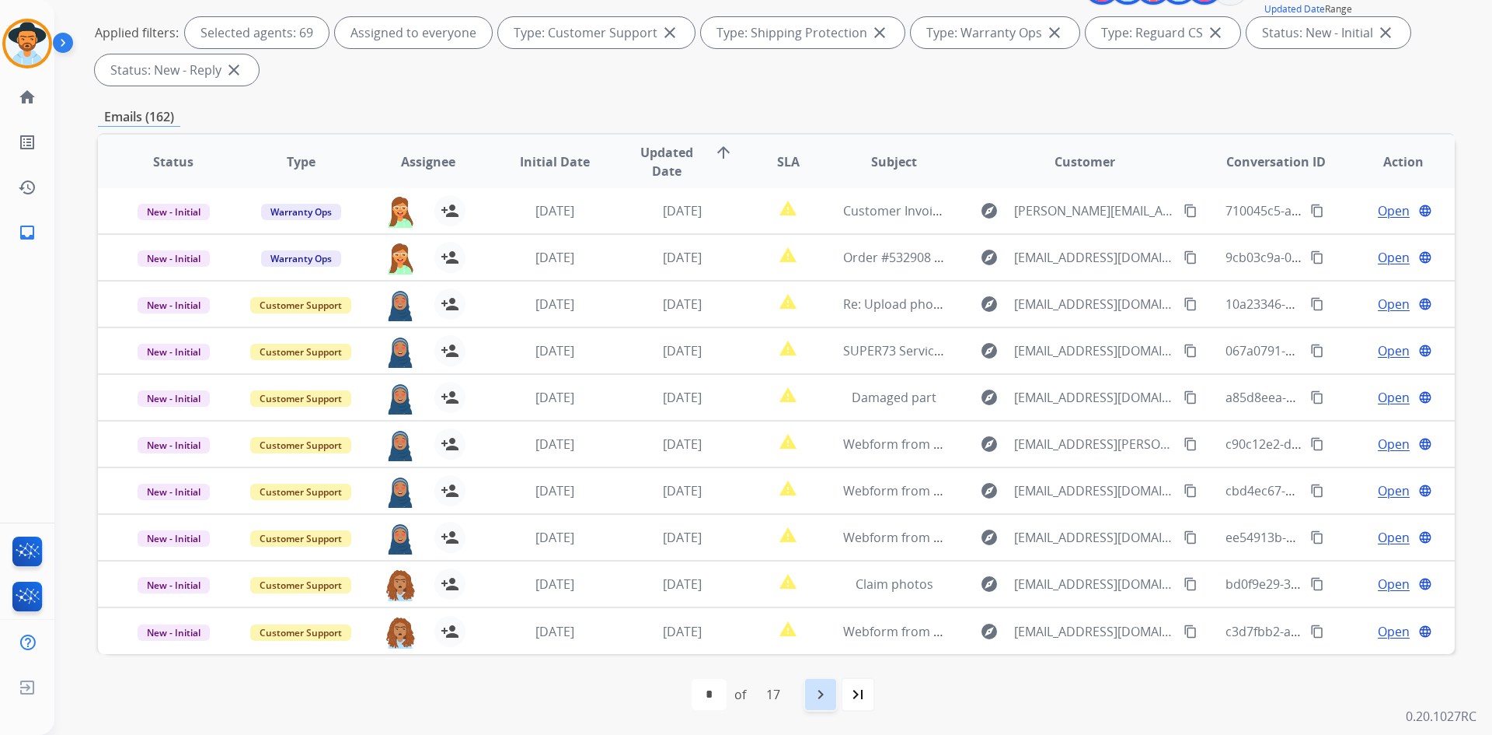
click at [828, 696] on mat-icon "navigate_next" at bounding box center [821, 694] width 19 height 19
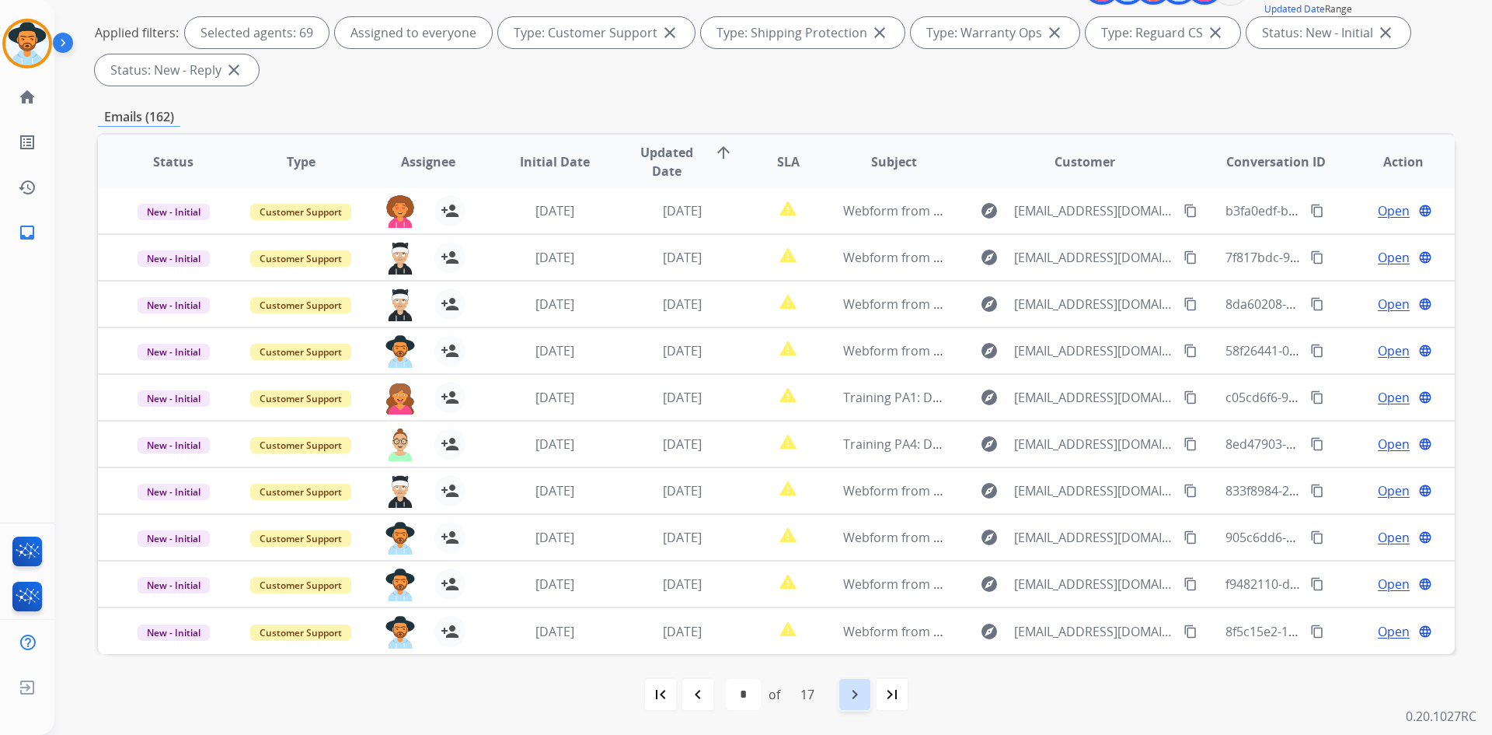
click at [842, 700] on div "navigate_next" at bounding box center [855, 694] width 34 height 34
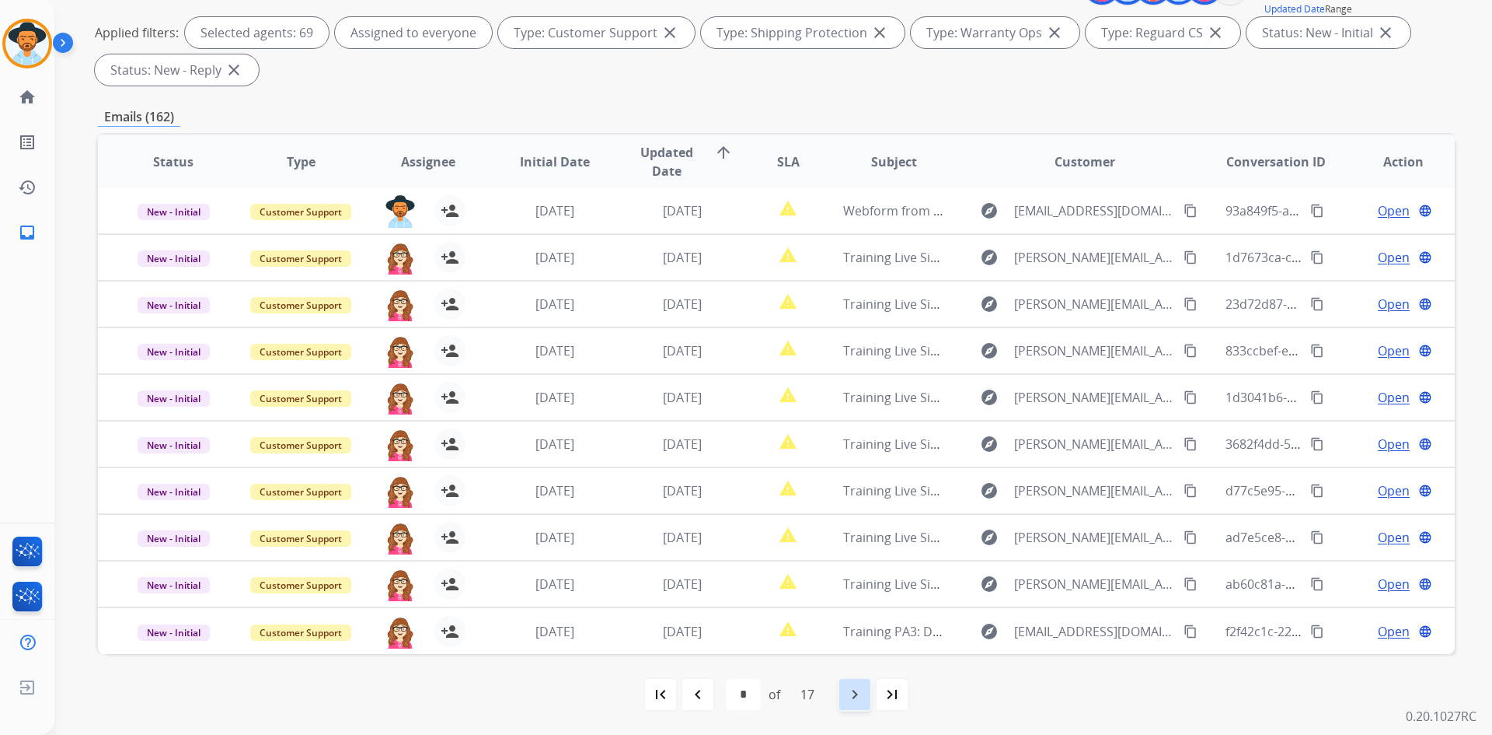
click at [851, 696] on mat-icon "navigate_next" at bounding box center [855, 694] width 19 height 19
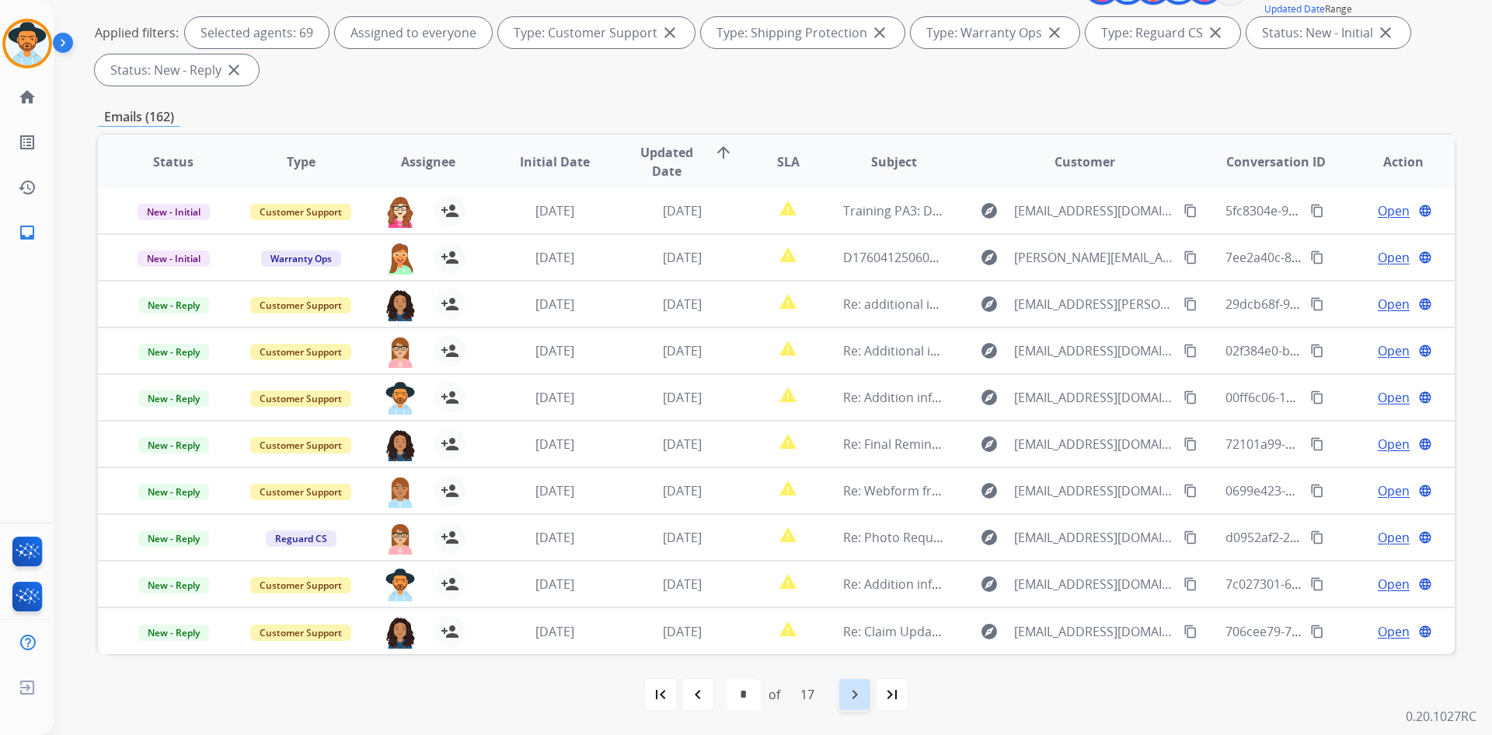
click at [861, 694] on mat-icon "navigate_next" at bounding box center [855, 694] width 19 height 19
select select "*"
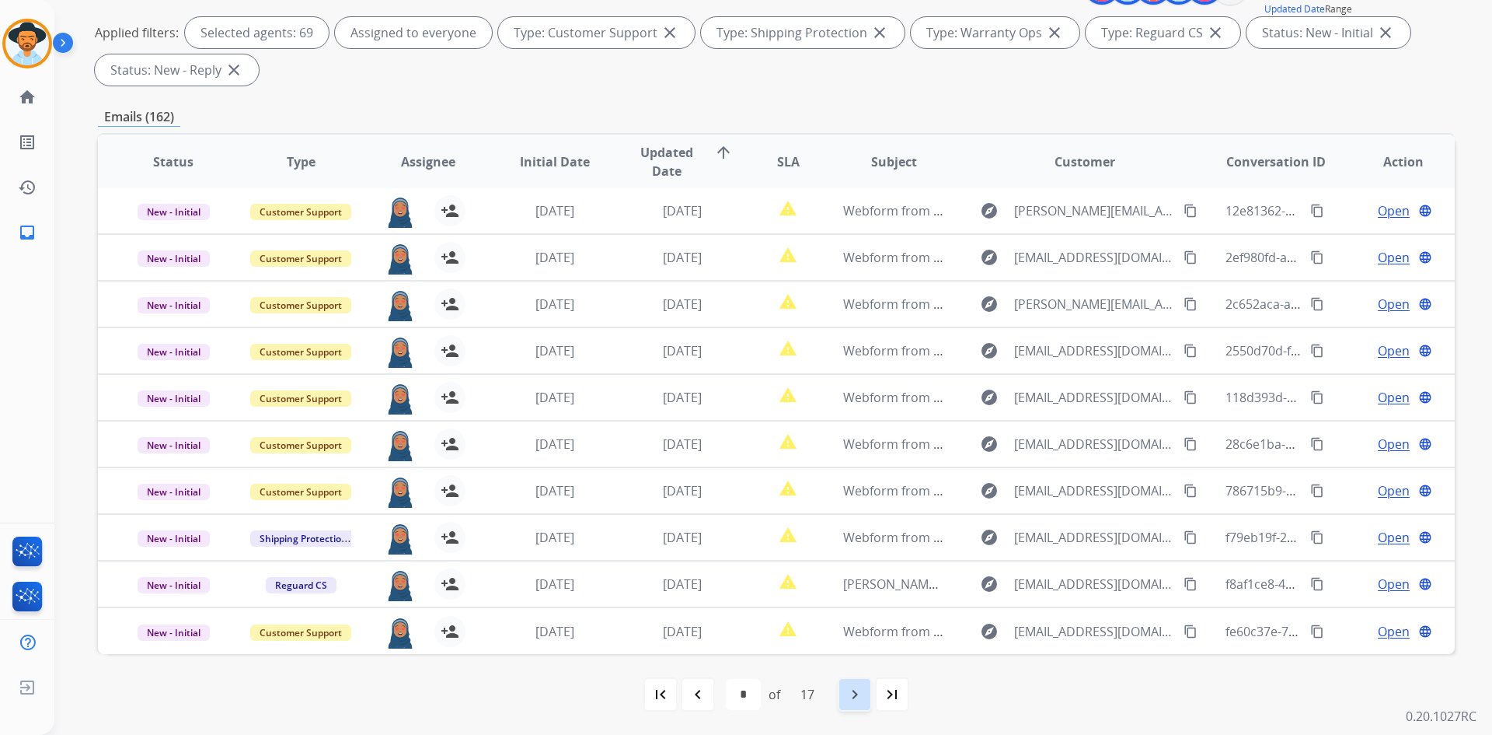
click at [843, 695] on div "navigate_next" at bounding box center [855, 694] width 34 height 34
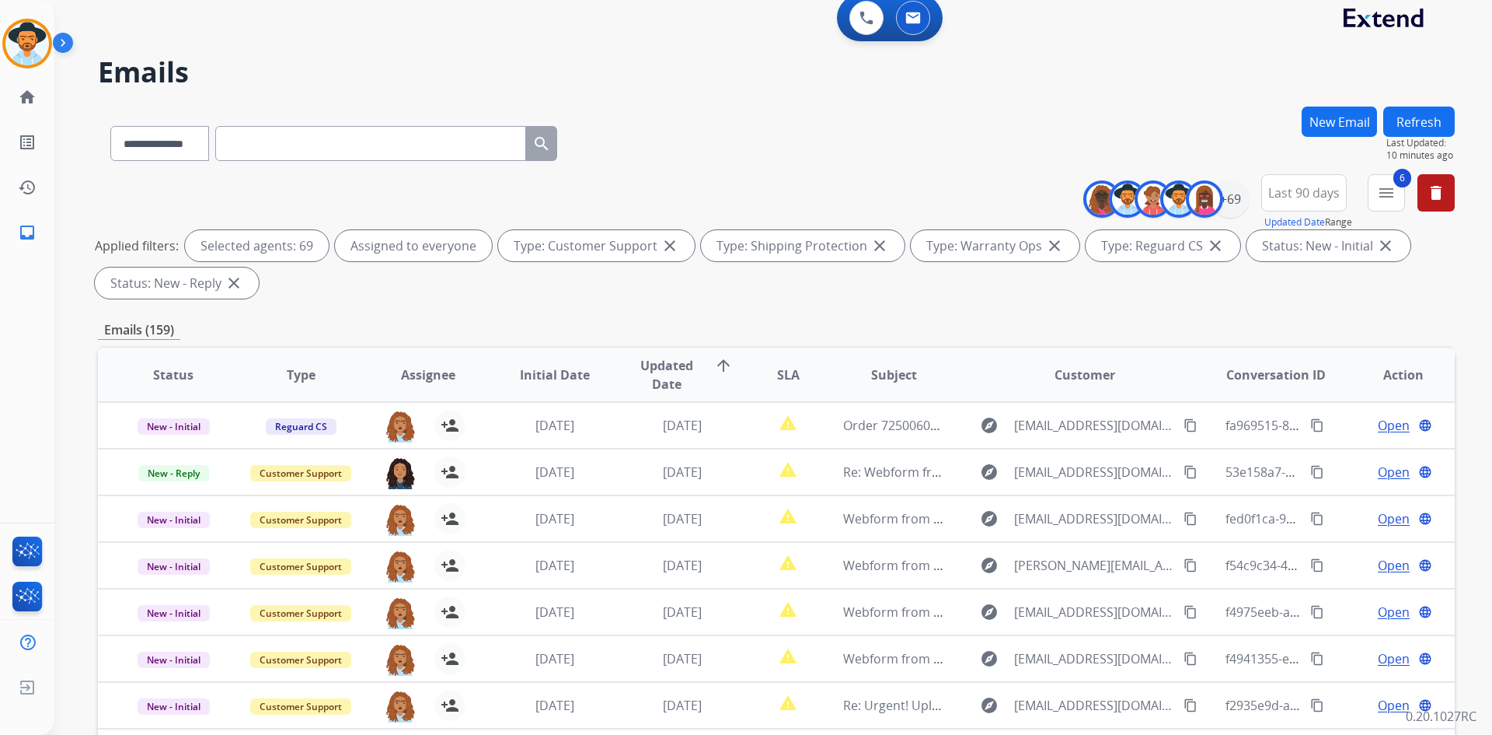
scroll to position [0, 0]
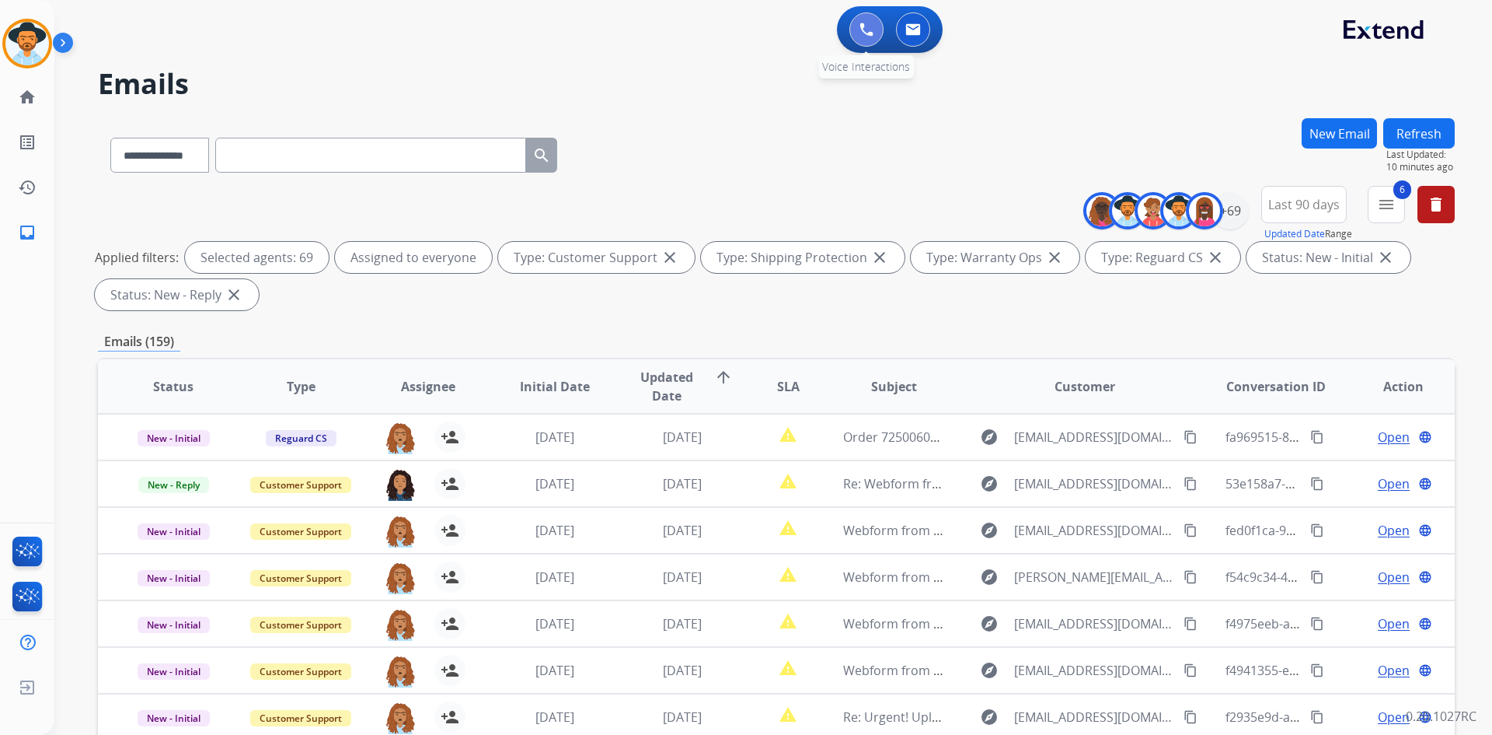
click at [869, 35] on img at bounding box center [867, 30] width 14 height 14
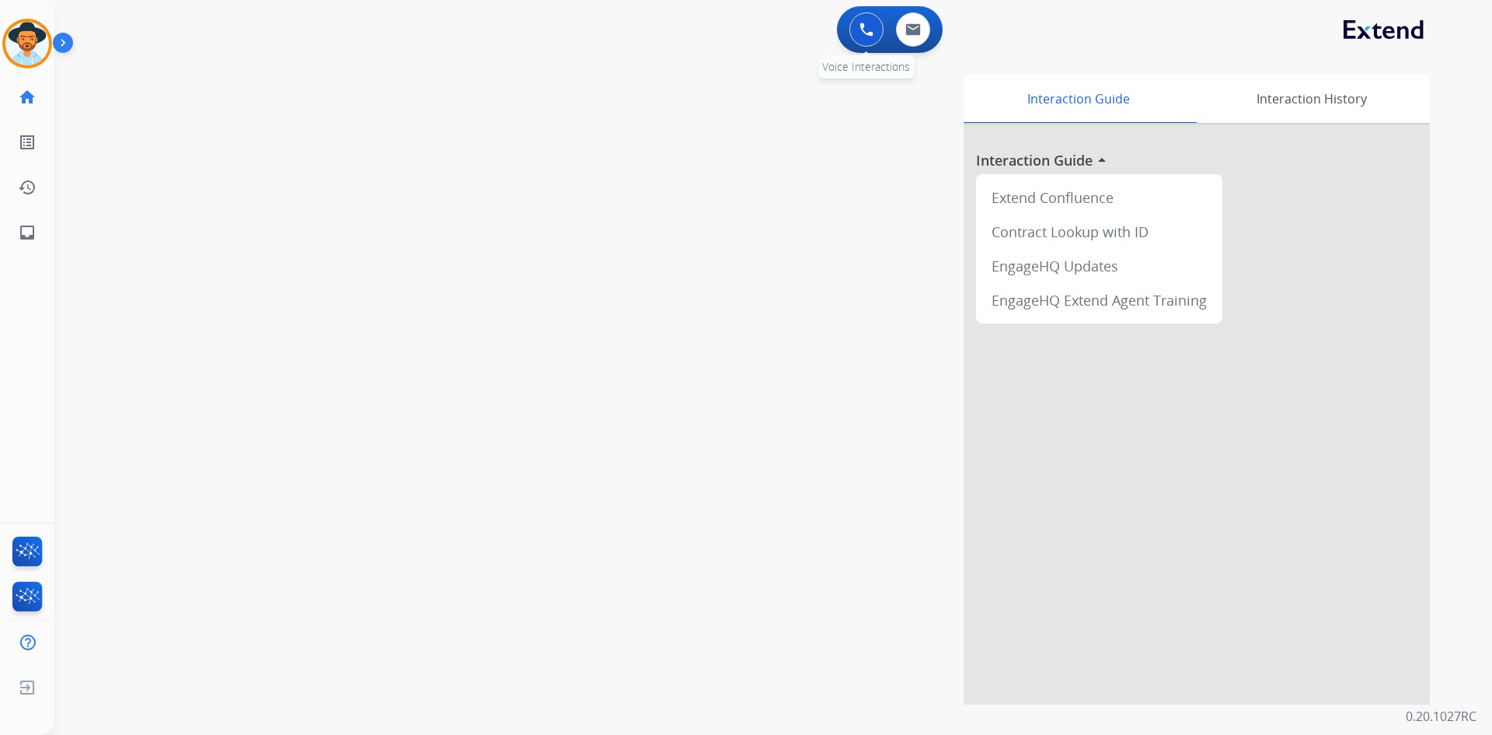
click at [862, 28] on img at bounding box center [867, 30] width 14 height 14
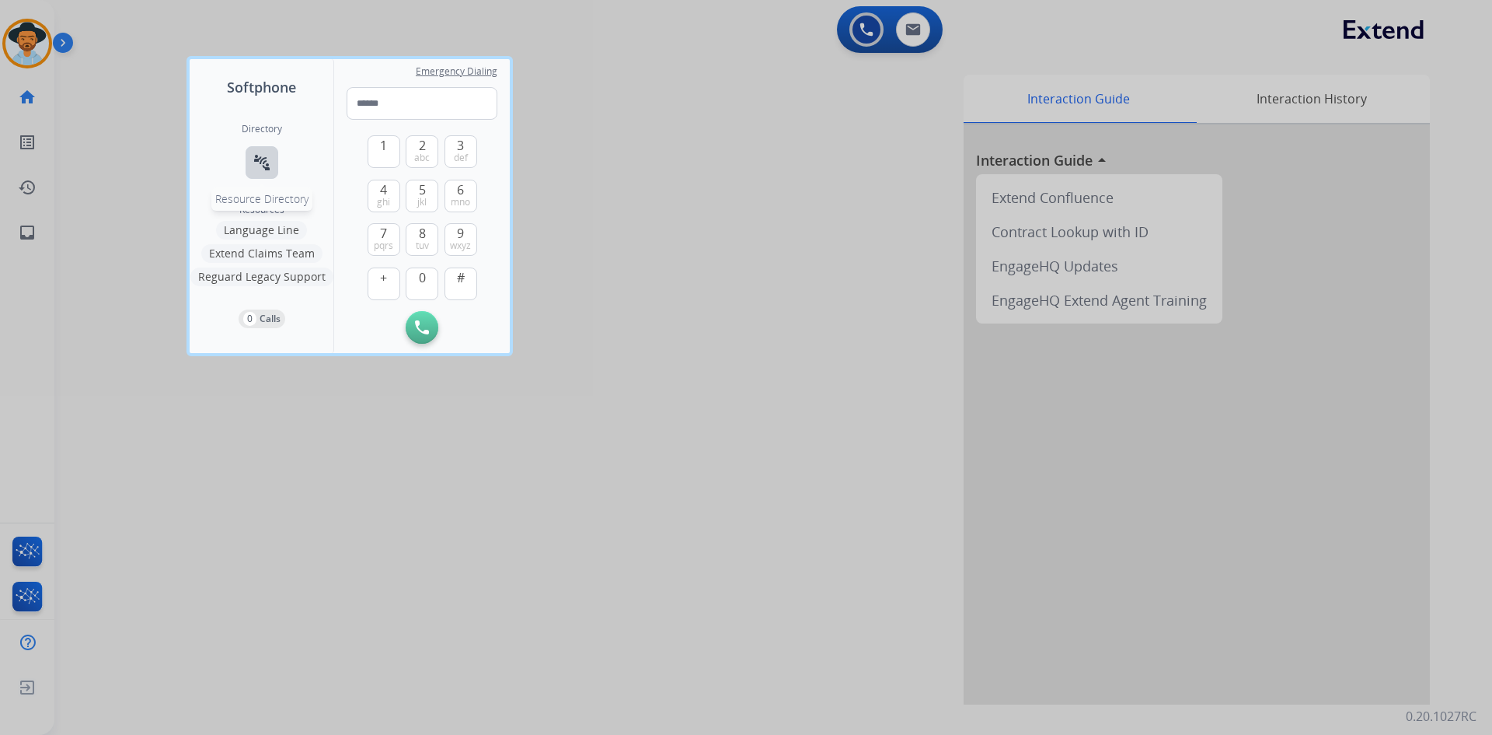
click at [253, 159] on mat-icon "connect_without_contact" at bounding box center [262, 162] width 19 height 19
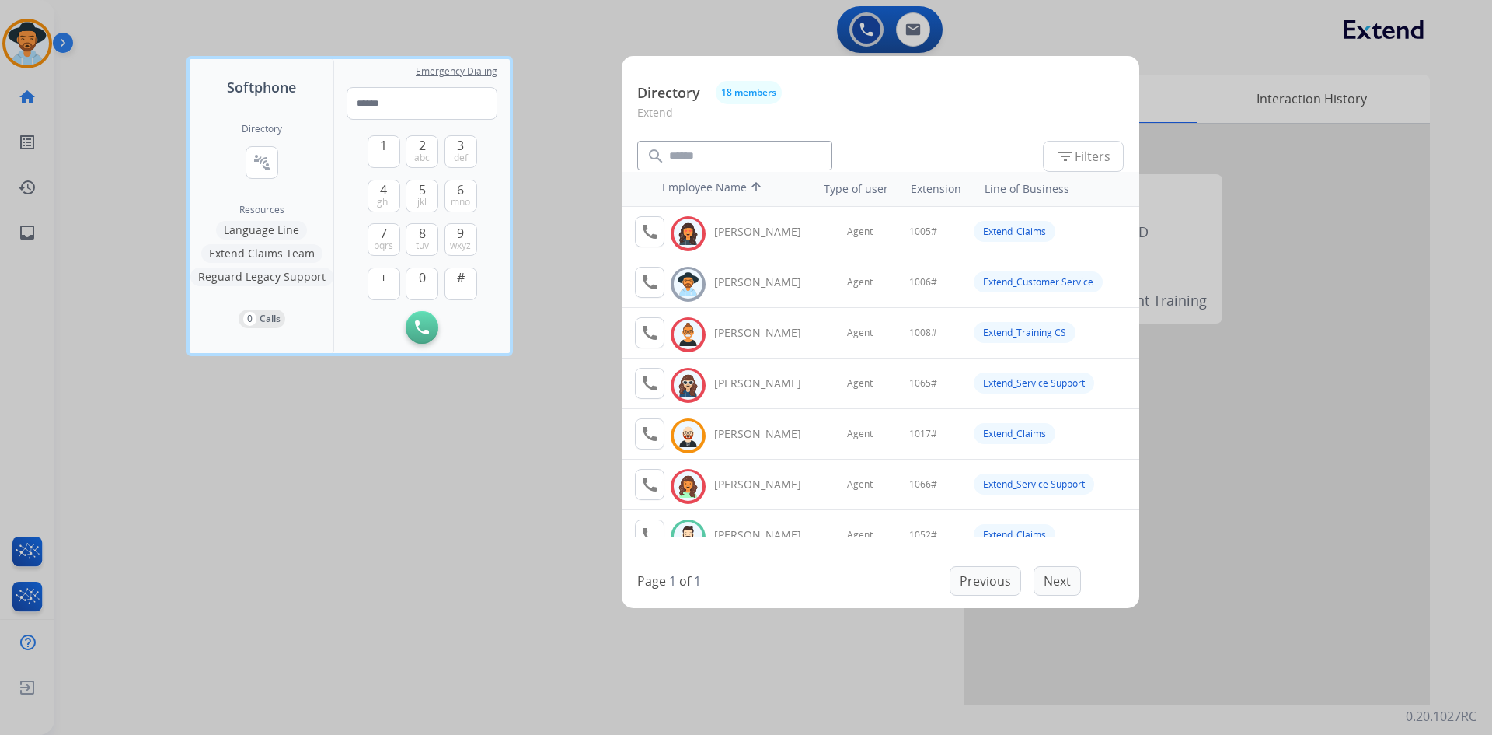
click at [231, 531] on div at bounding box center [746, 367] width 1492 height 735
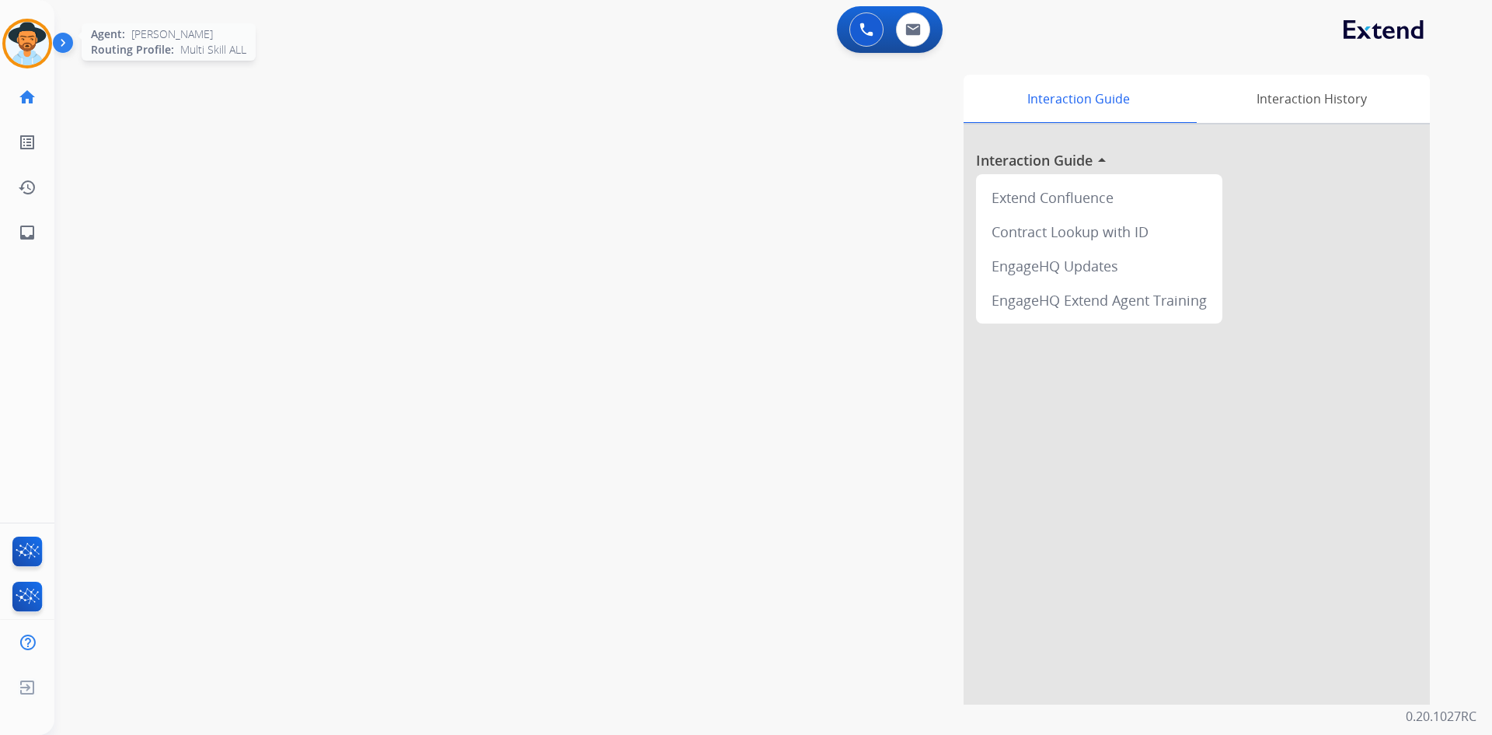
click at [23, 44] on img at bounding box center [27, 44] width 44 height 44
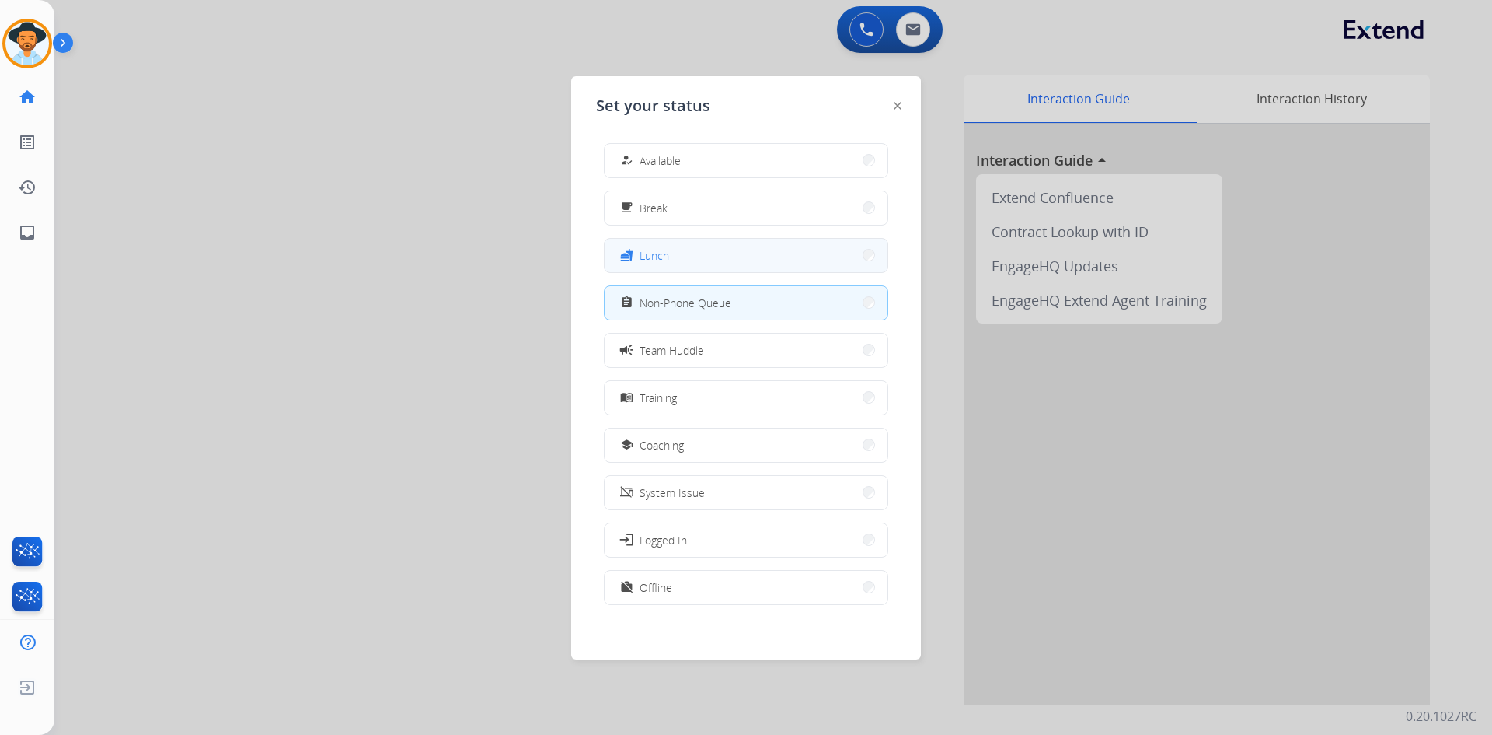
click at [723, 253] on button "fastfood Lunch" at bounding box center [746, 255] width 283 height 33
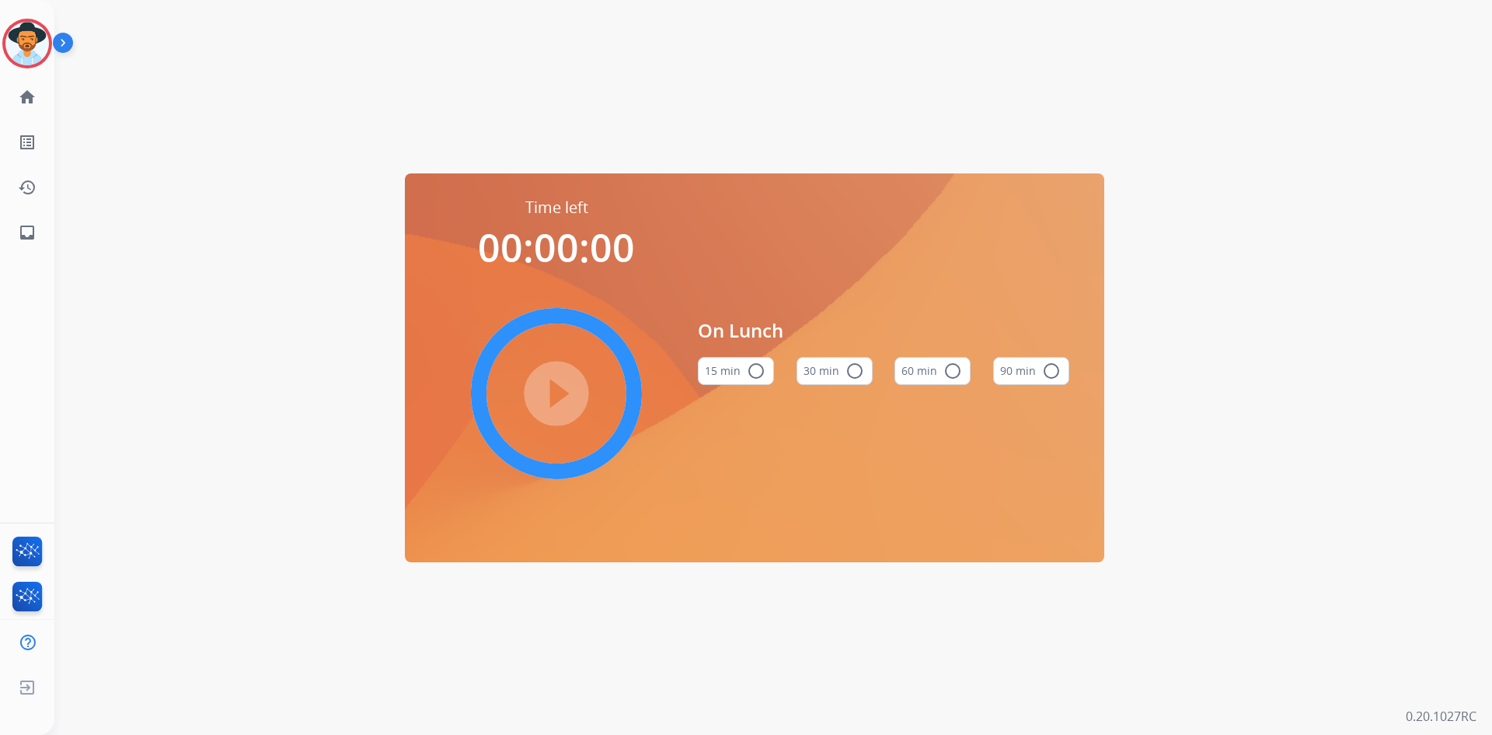
click at [952, 370] on mat-icon "radio_button_unchecked" at bounding box center [953, 370] width 19 height 19
click at [555, 388] on mat-icon "play_circle_filled" at bounding box center [556, 393] width 19 height 19
